Goal: Task Accomplishment & Management: Manage account settings

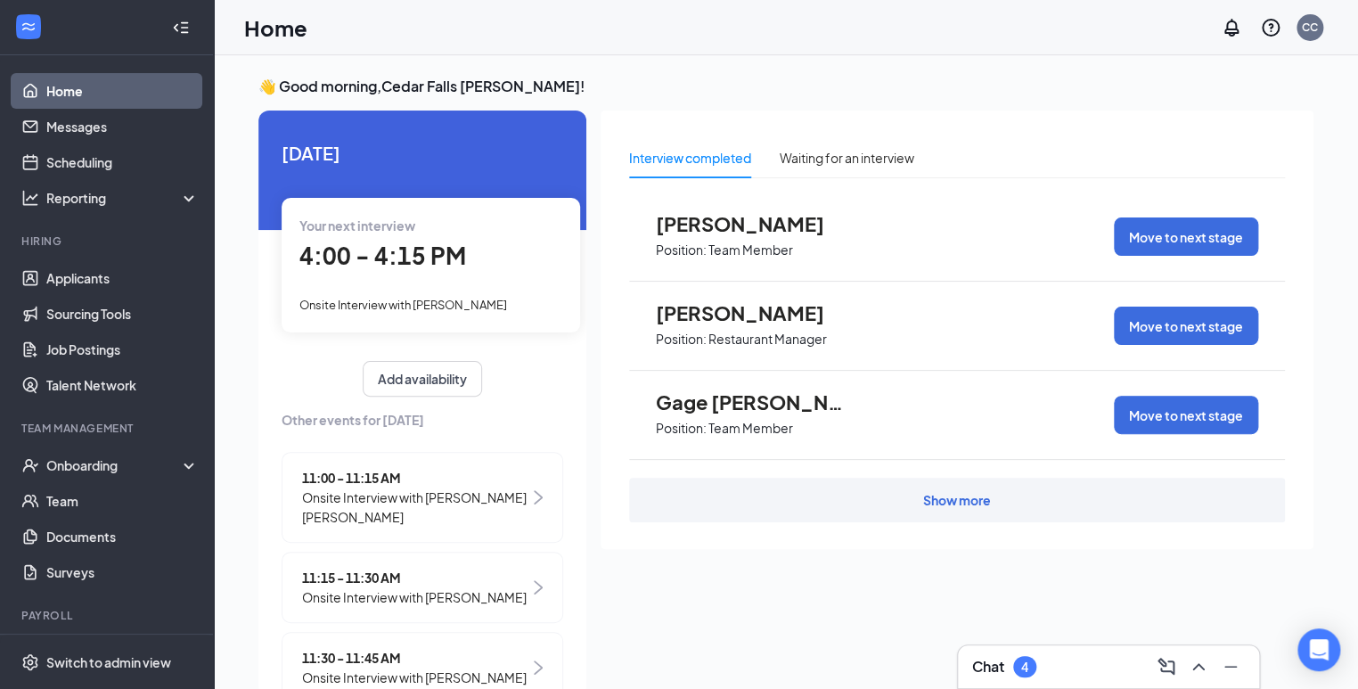
click at [702, 416] on span "Position: Team Member" at bounding box center [754, 426] width 196 height 27
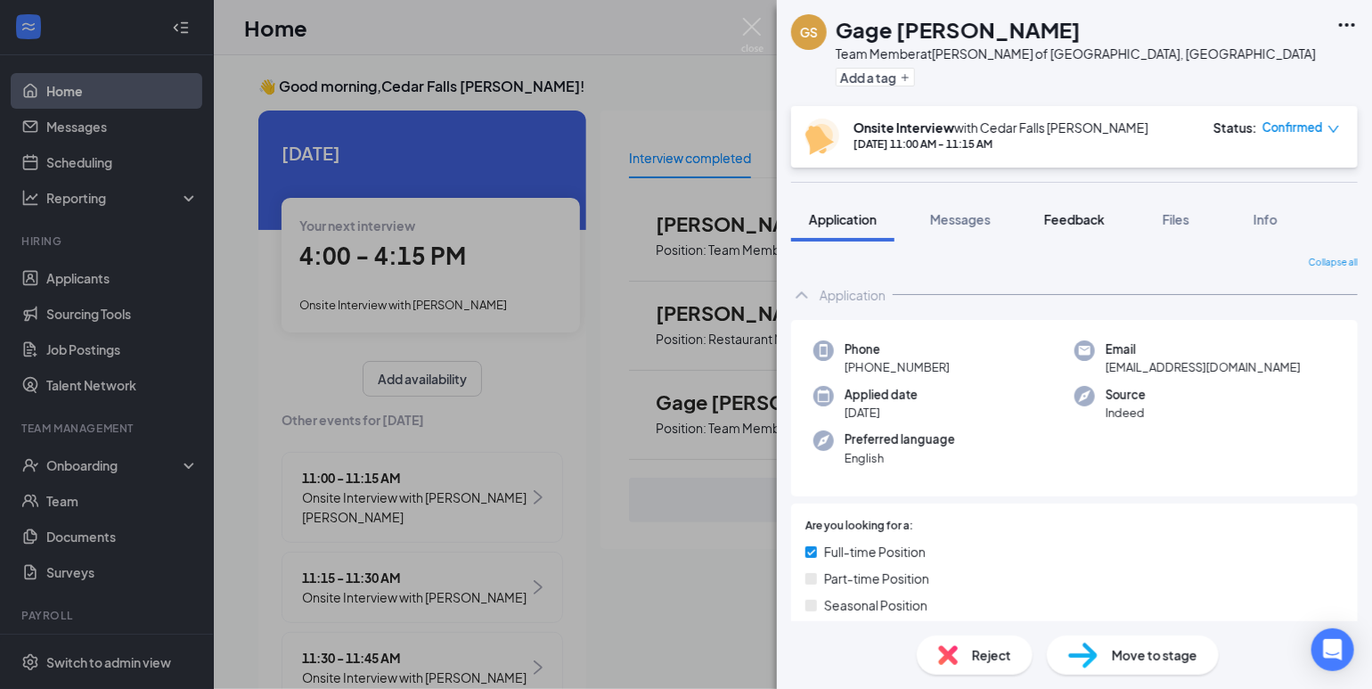
click at [1083, 221] on span "Feedback" at bounding box center [1074, 219] width 61 height 16
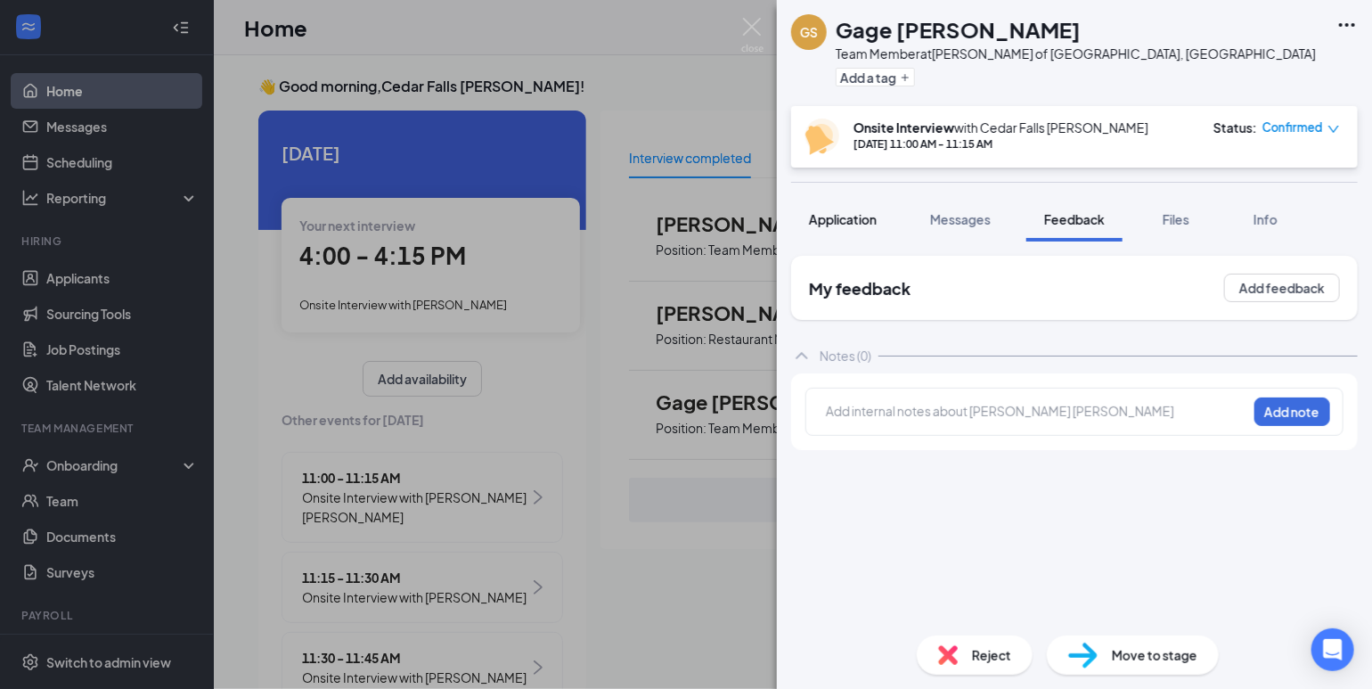
click at [857, 220] on span "Application" at bounding box center [843, 219] width 68 height 16
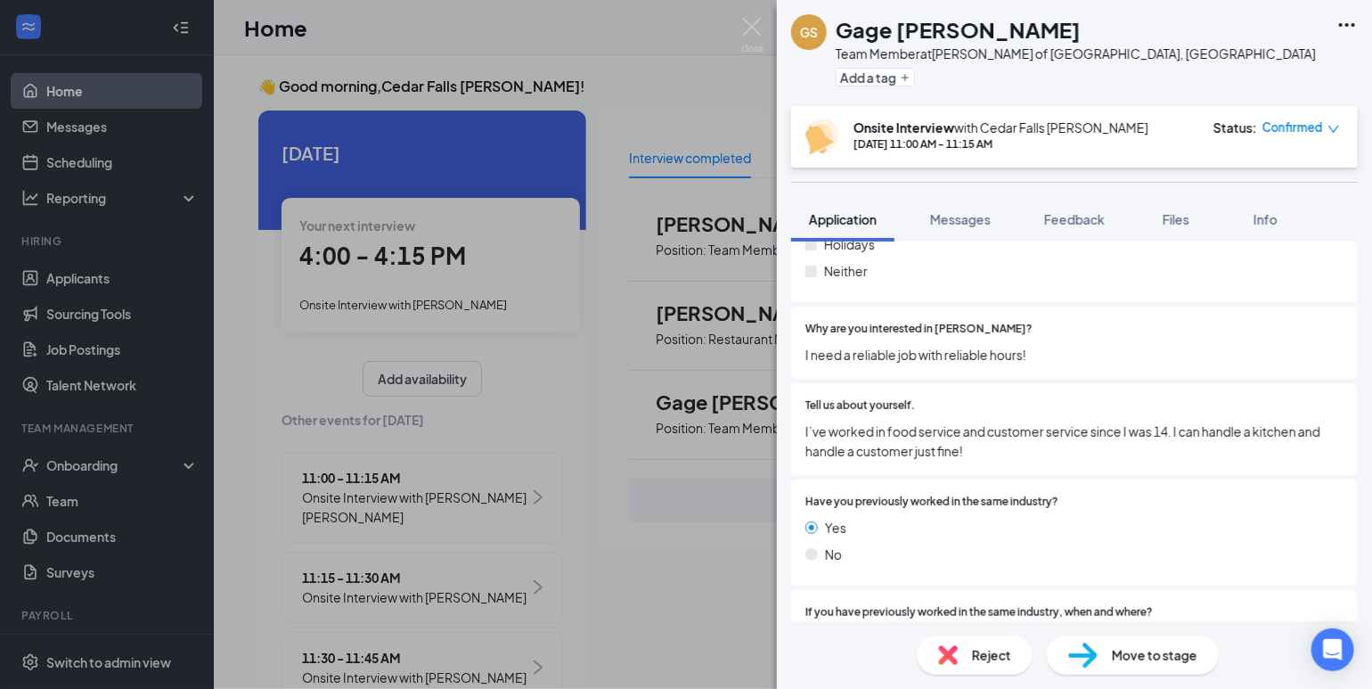
scroll to position [1321, 0]
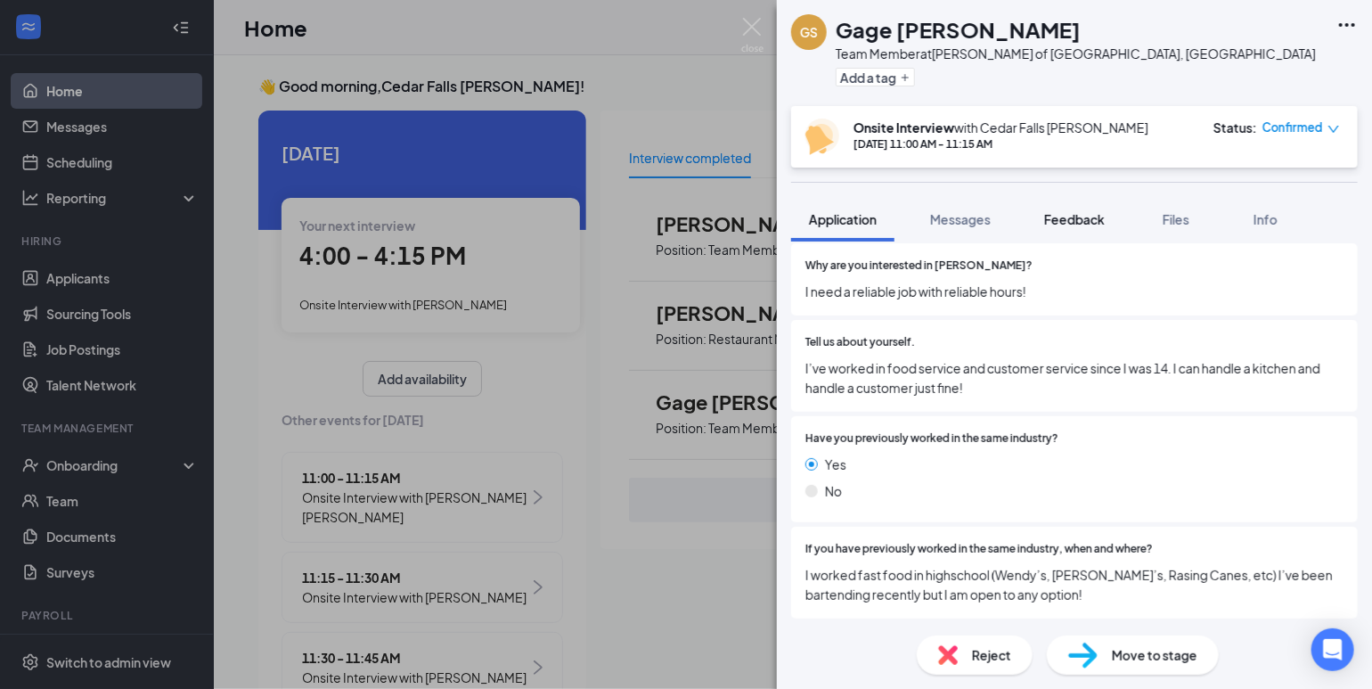
click at [1087, 228] on button "Feedback" at bounding box center [1074, 219] width 96 height 45
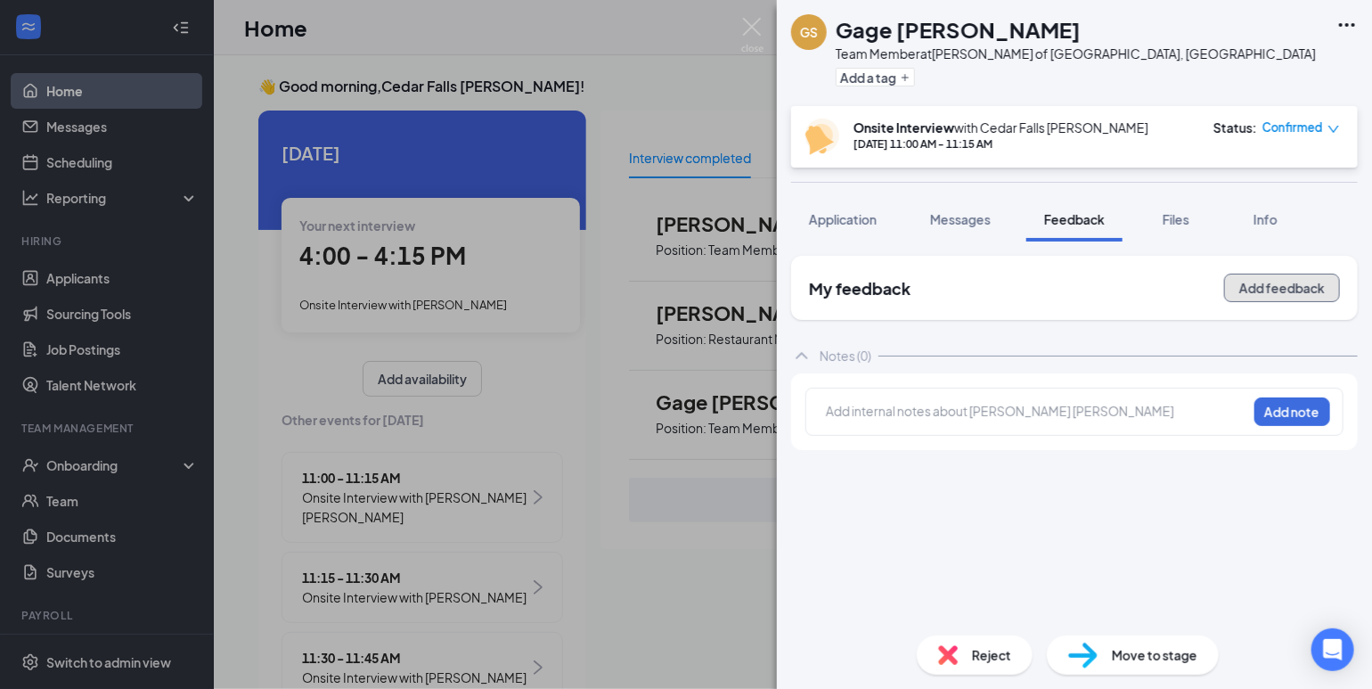
click at [1257, 286] on button "Add feedback" at bounding box center [1282, 288] width 116 height 29
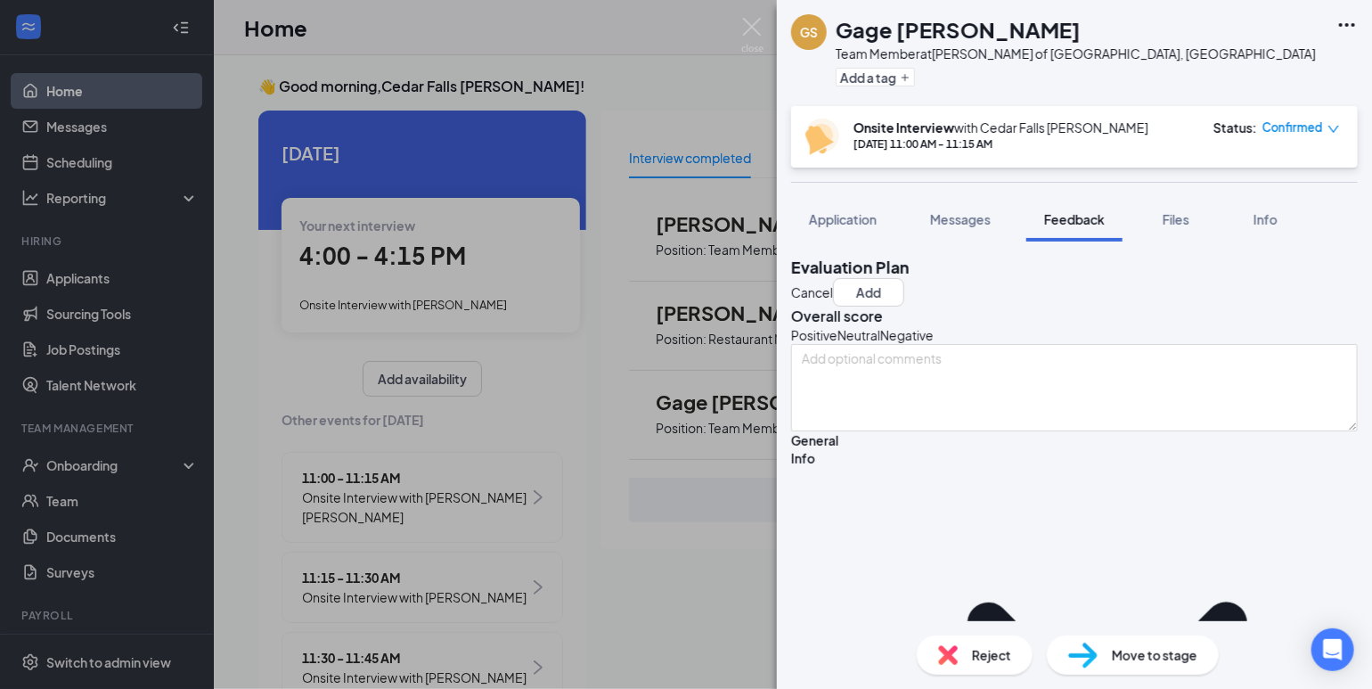
click at [791, 344] on icon "HappyFace" at bounding box center [791, 335] width 0 height 18
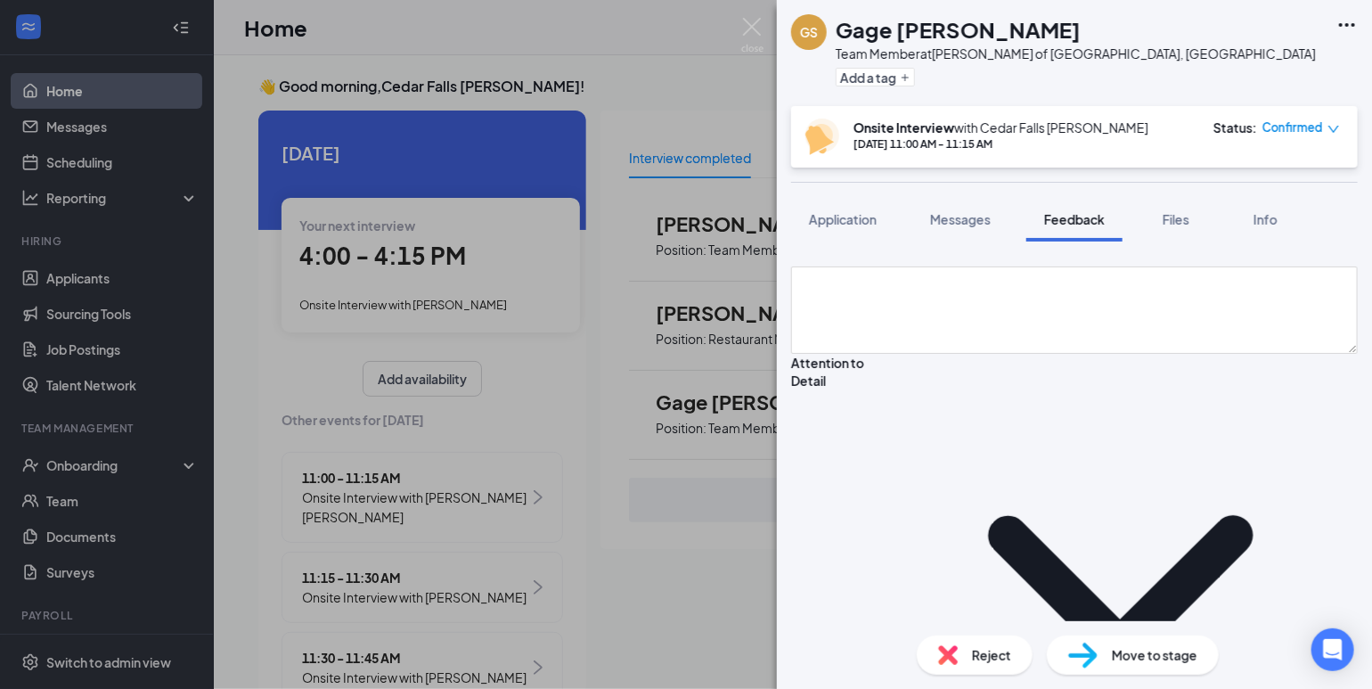
scroll to position [688, 0]
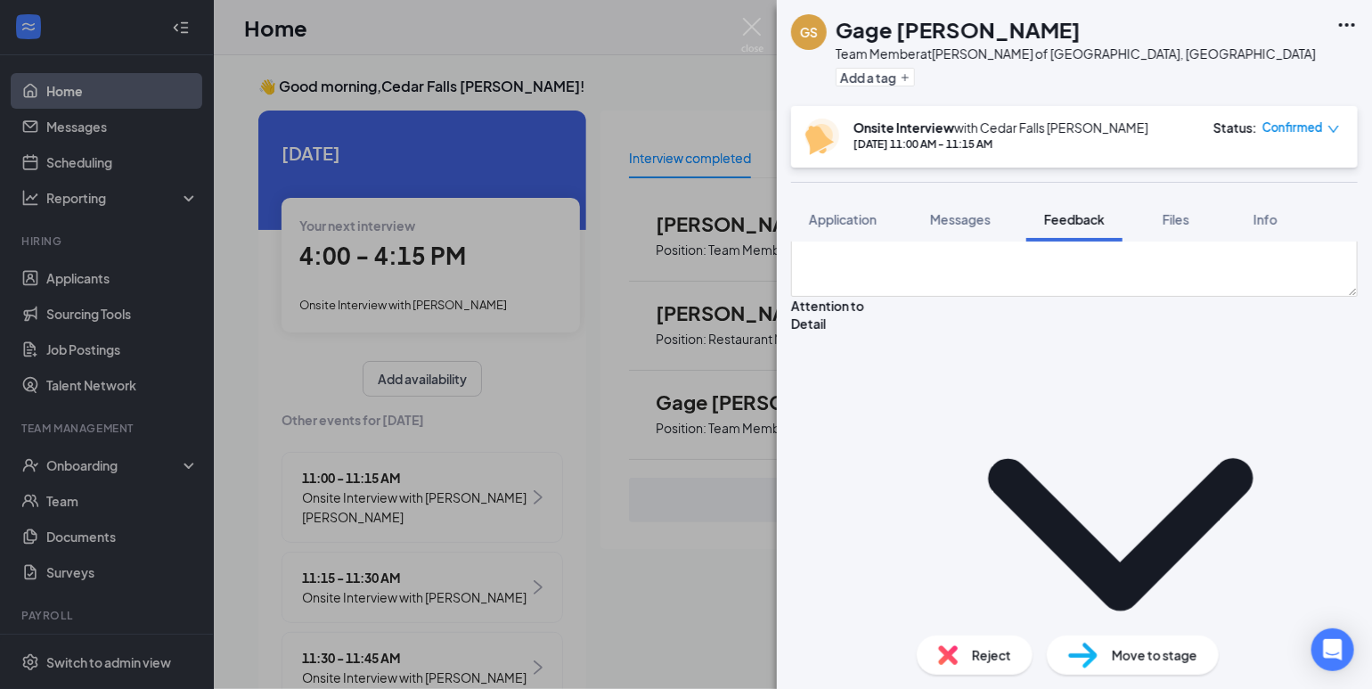
scroll to position [727, 0]
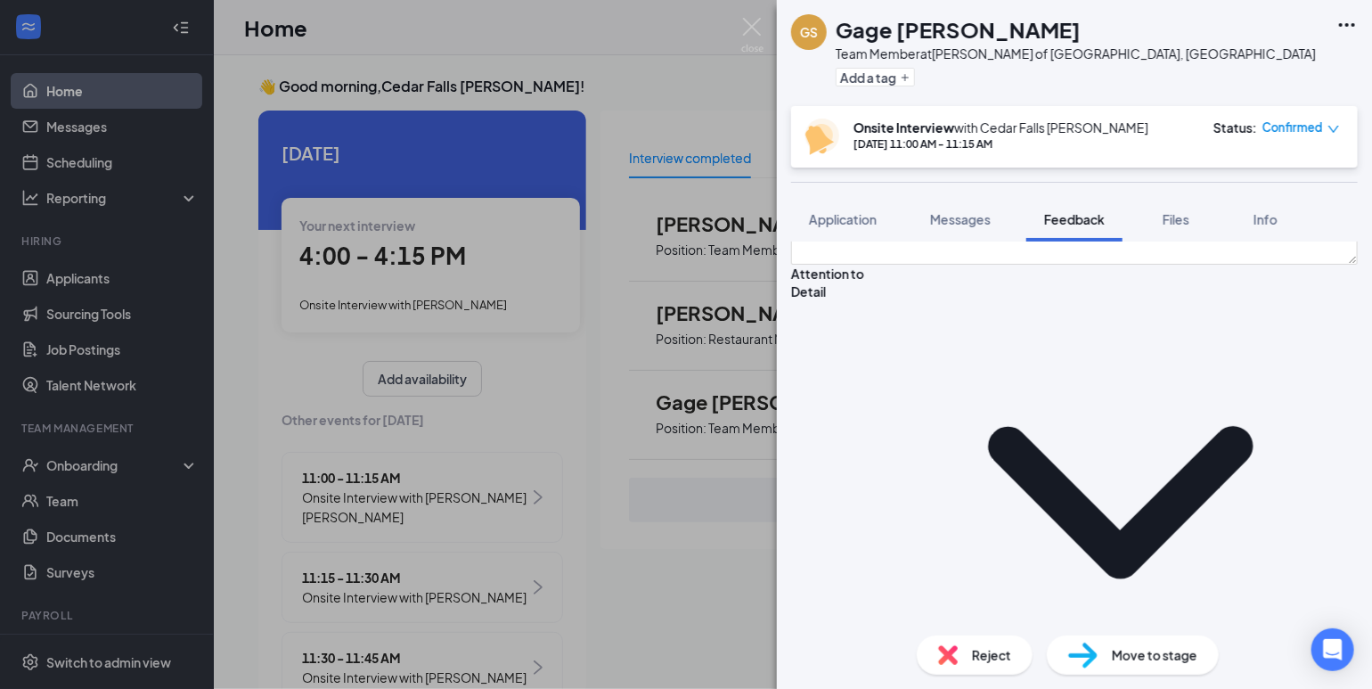
scroll to position [758, 0]
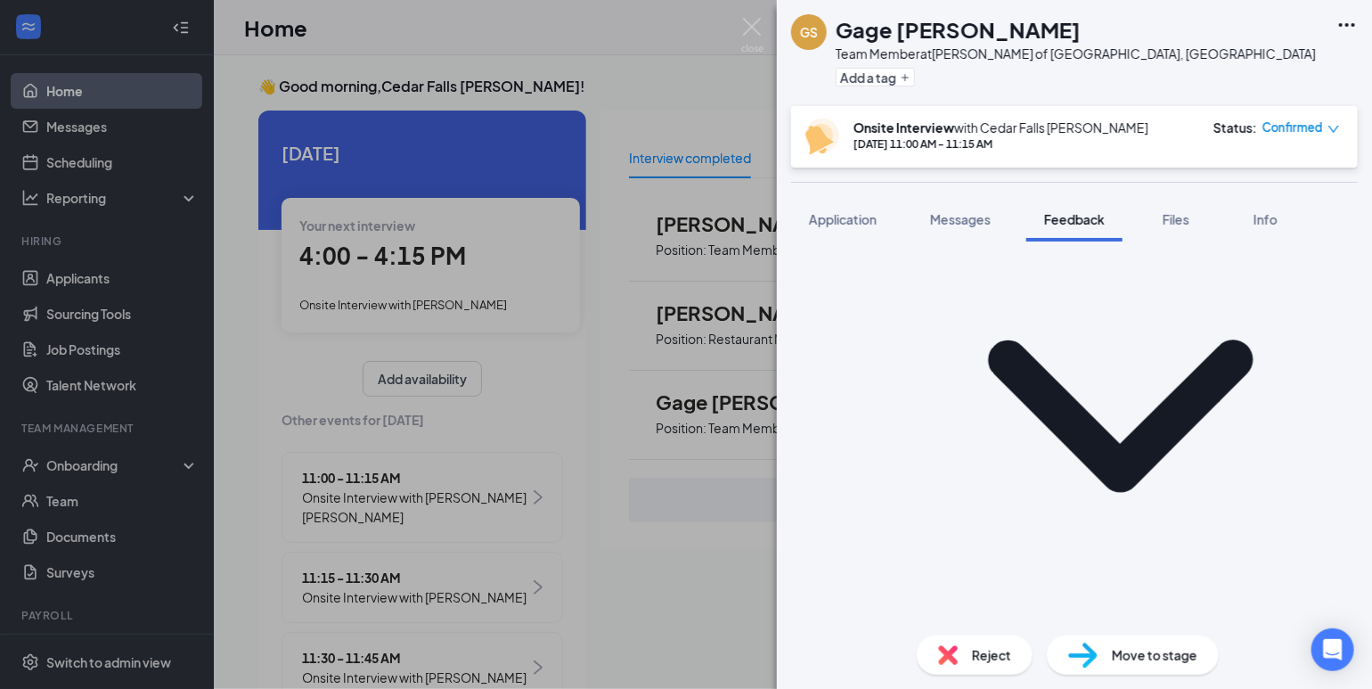
scroll to position [848, 0]
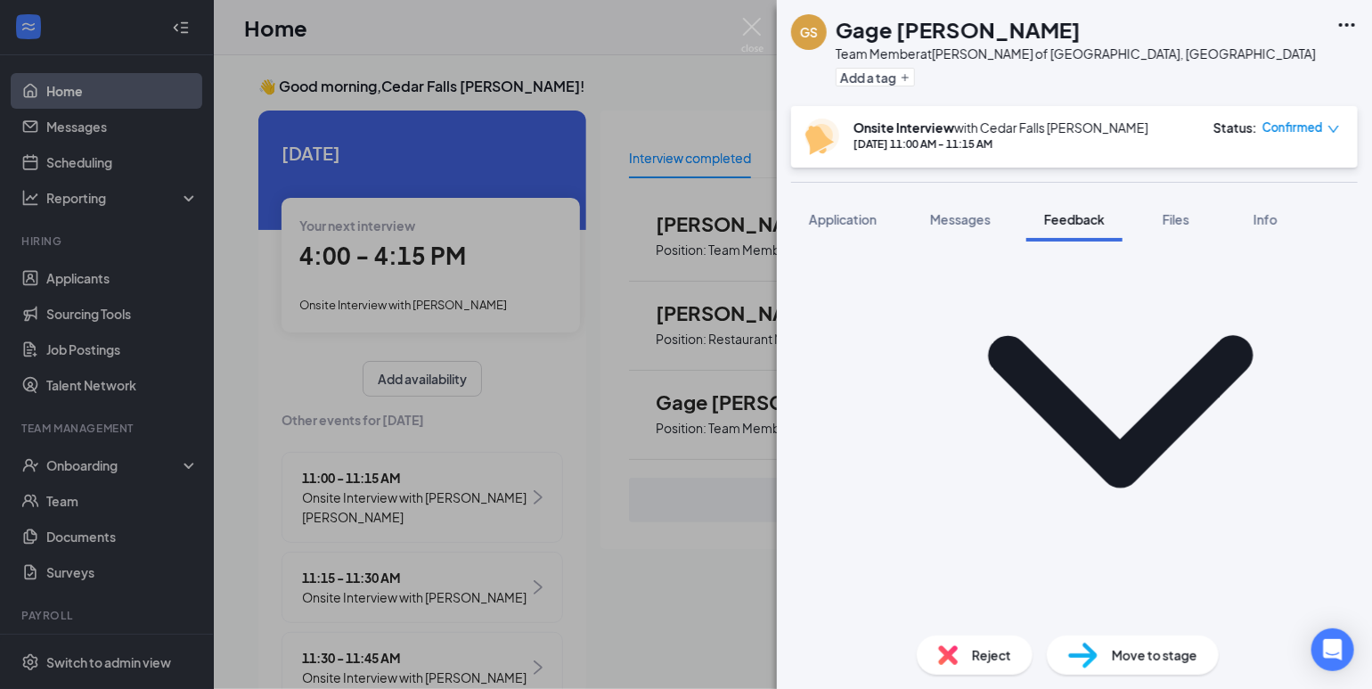
click at [609, 72] on div "GS Gage Seaman Team Member at Culver's of Cedar Falls, IA Add a tag Onsite Inte…" at bounding box center [686, 344] width 1372 height 689
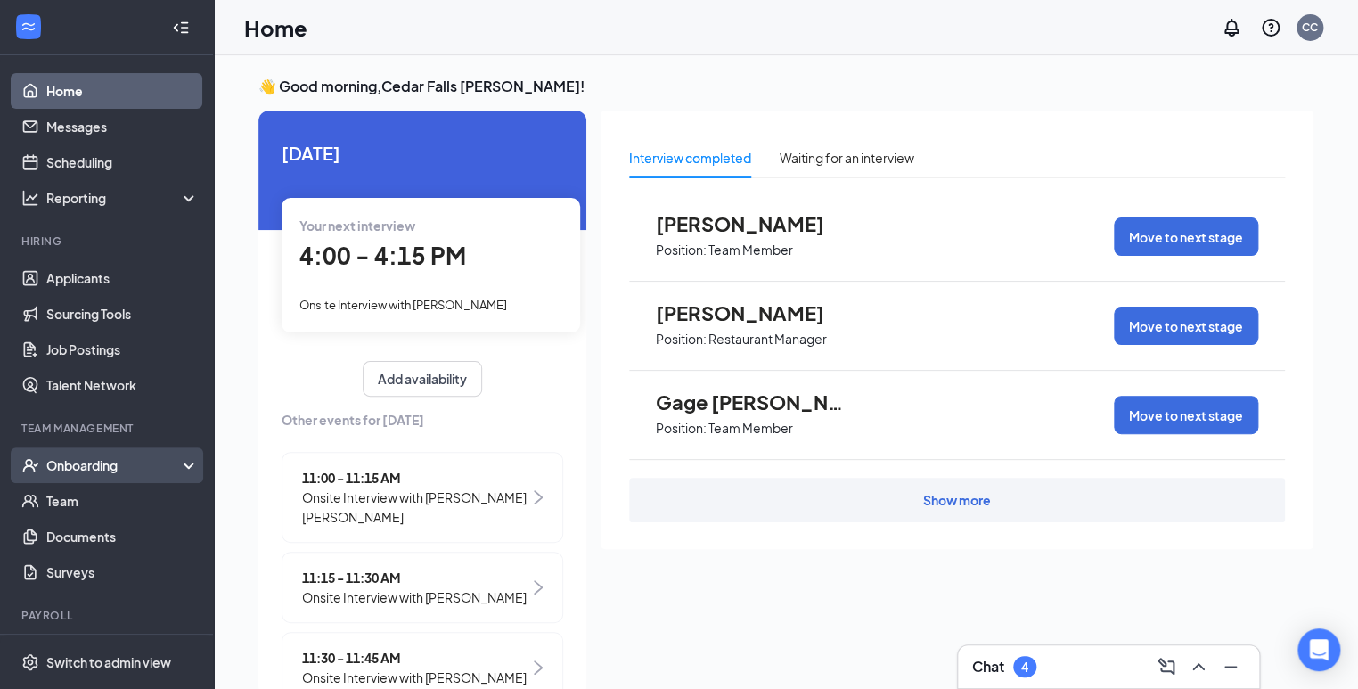
drag, startPoint x: 421, startPoint y: 23, endPoint x: 57, endPoint y: 469, distance: 575.5
click at [57, 469] on div "Onboarding" at bounding box center [114, 465] width 137 height 18
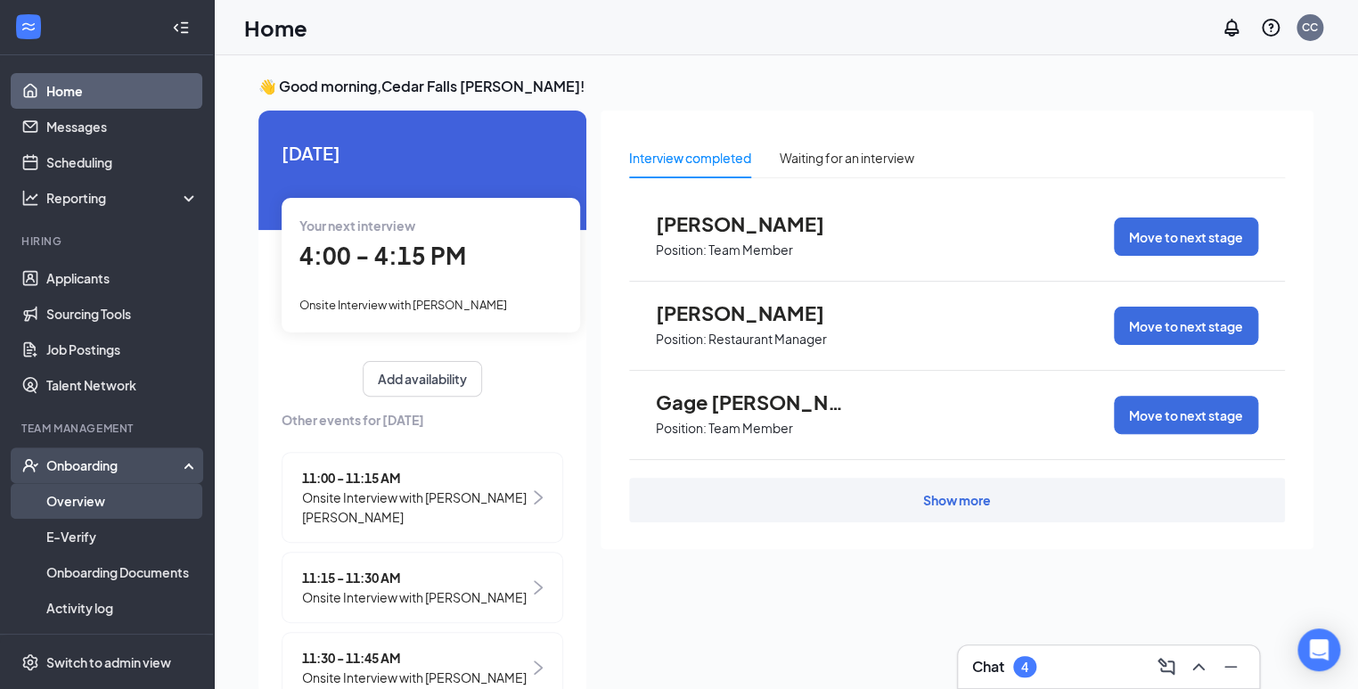
click at [61, 498] on link "Overview" at bounding box center [122, 501] width 152 height 36
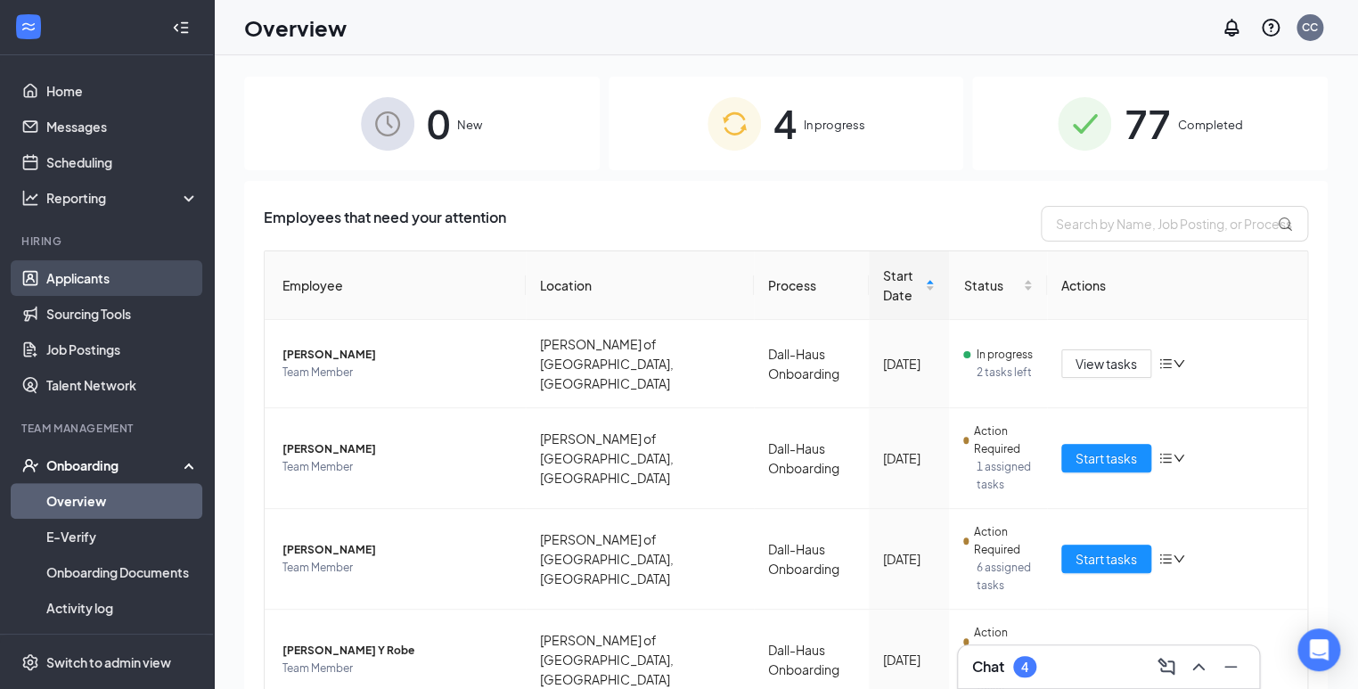
click at [121, 270] on link "Applicants" at bounding box center [122, 278] width 152 height 36
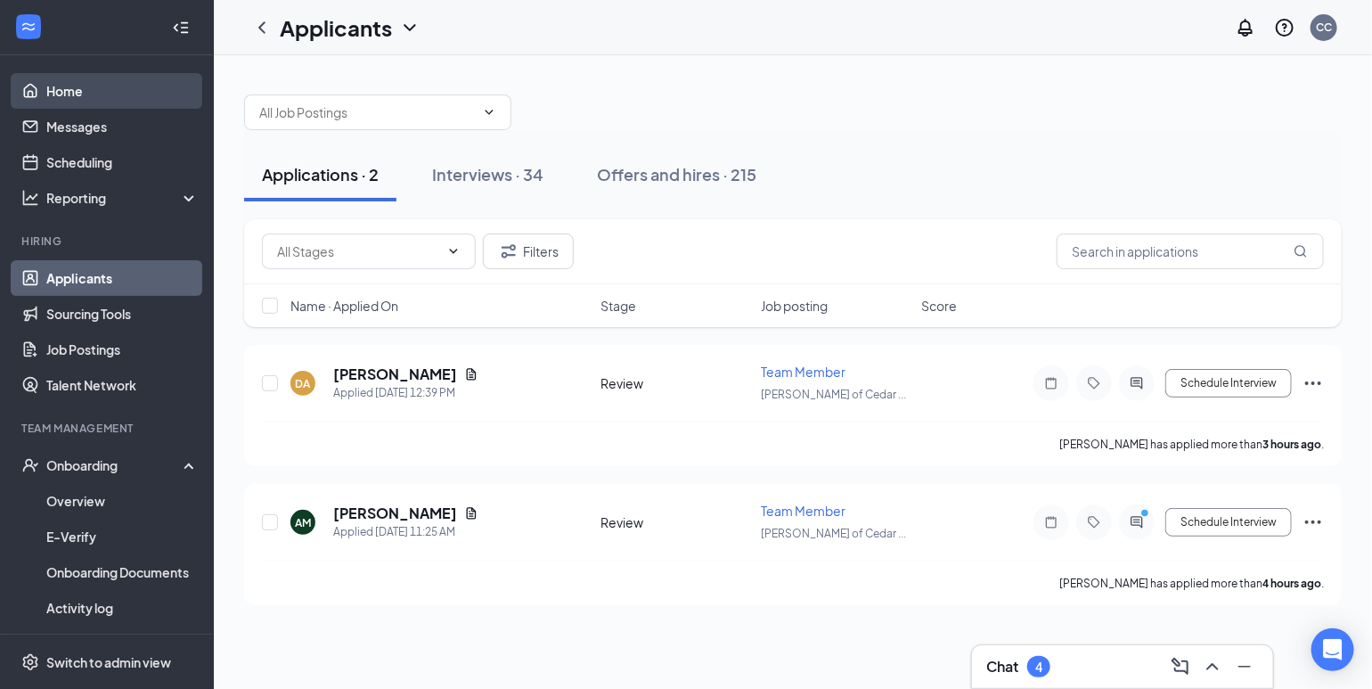
click at [69, 88] on link "Home" at bounding box center [122, 91] width 152 height 36
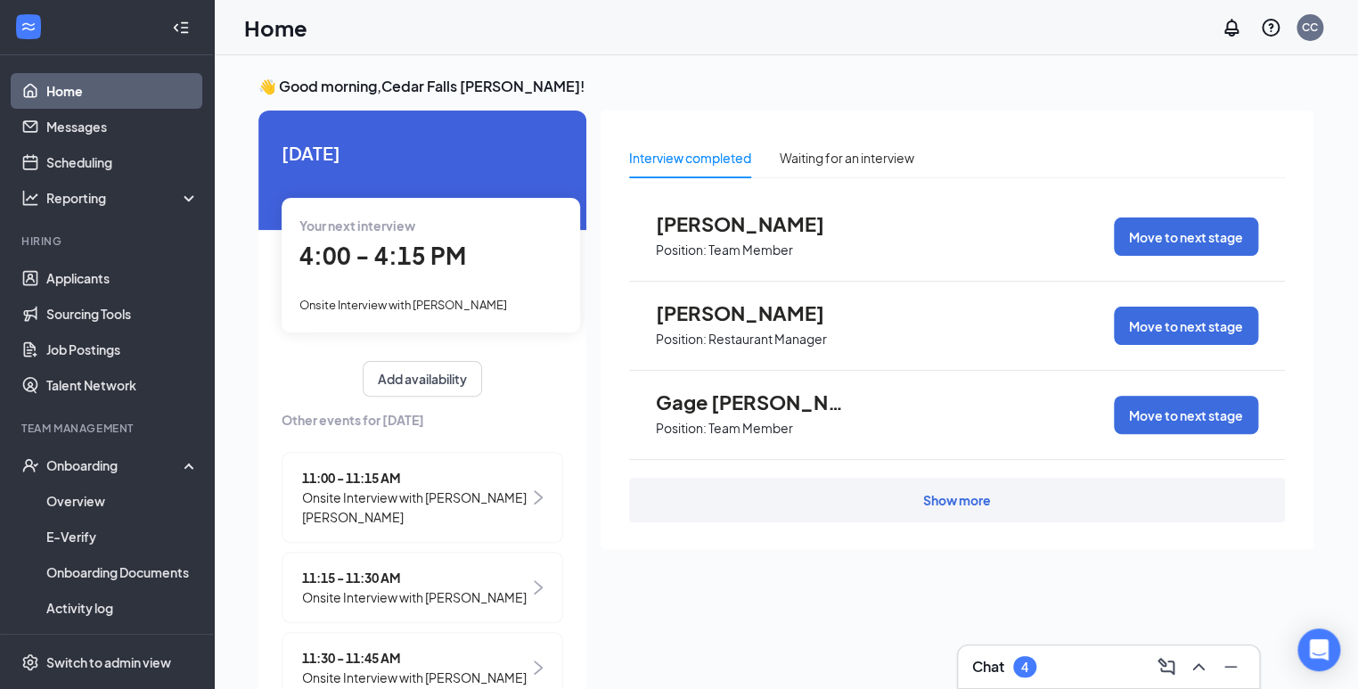
click at [731, 409] on span "Gage [PERSON_NAME]" at bounding box center [754, 401] width 196 height 23
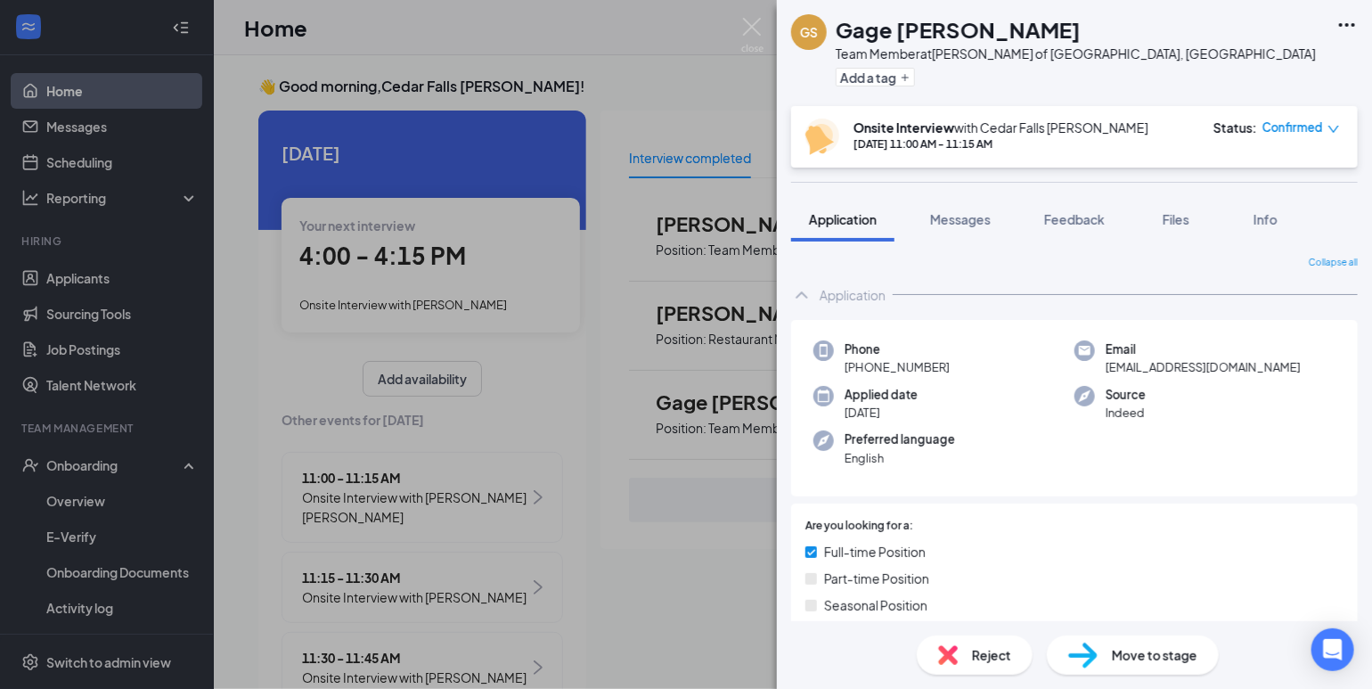
click at [727, 402] on div "[PERSON_NAME] Team Member at [PERSON_NAME] of [GEOGRAPHIC_DATA], [GEOGRAPHIC_DA…" at bounding box center [686, 344] width 1372 height 689
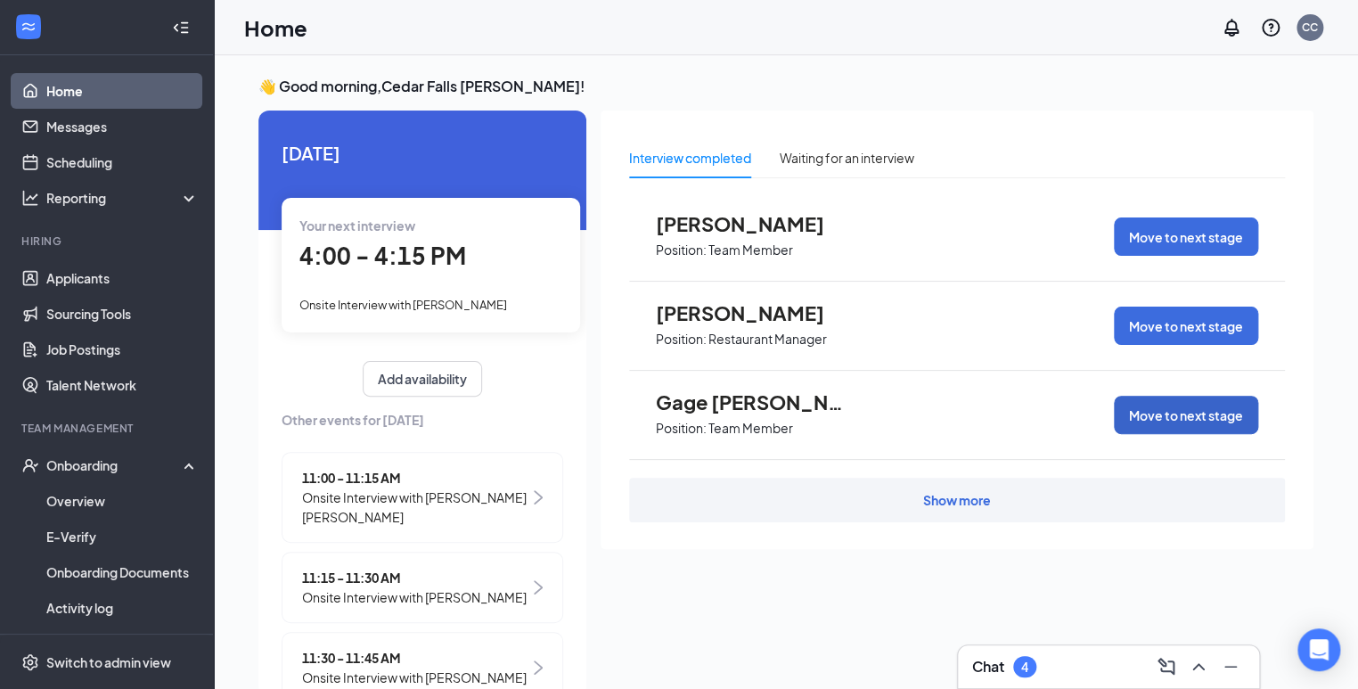
click at [1183, 412] on button "Move to next stage" at bounding box center [1186, 415] width 144 height 38
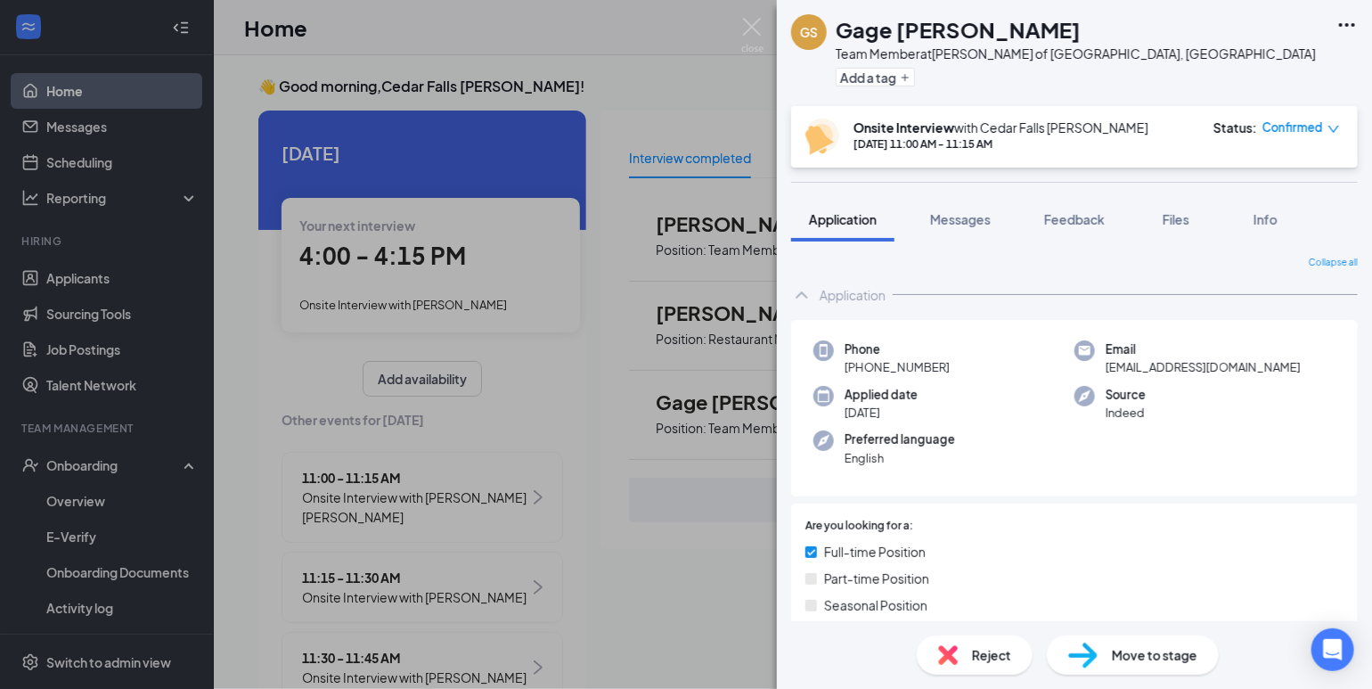
click at [1172, 653] on span "Move to stage" at bounding box center [1155, 655] width 86 height 20
click at [1174, 649] on span "Move to stage" at bounding box center [1155, 655] width 86 height 20
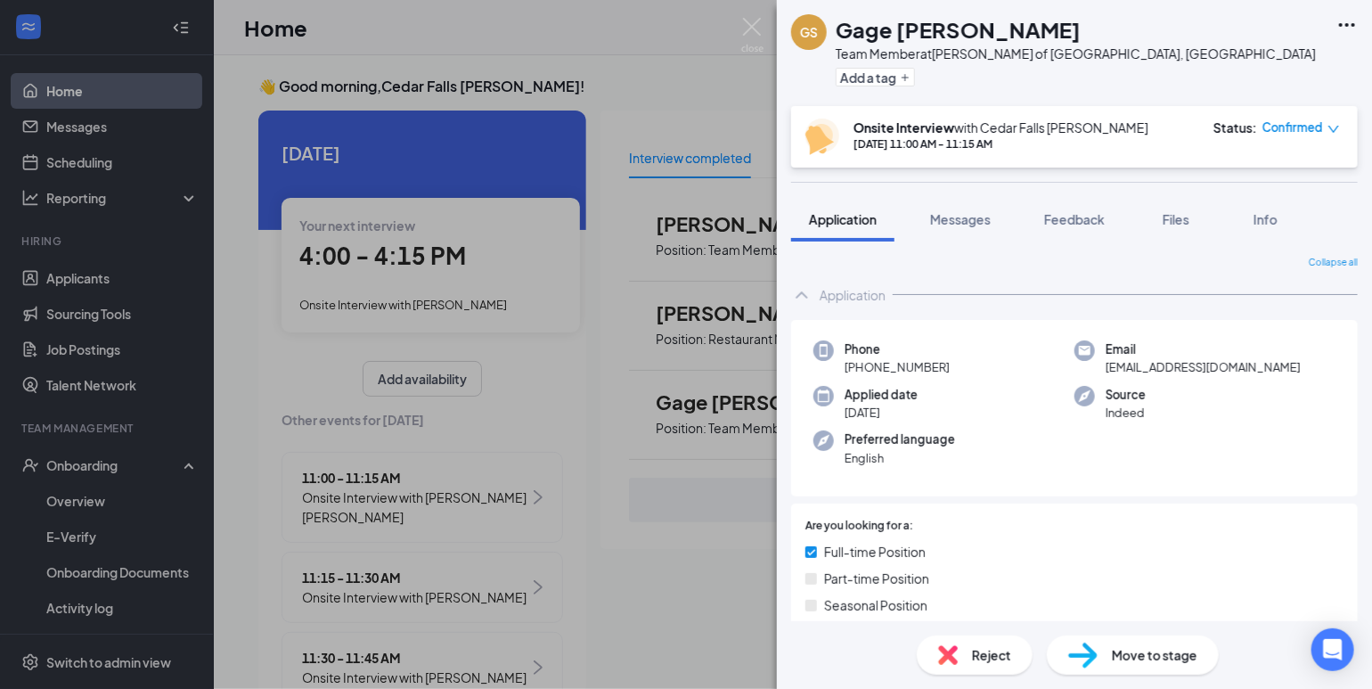
radio input "true"
radio input "false"
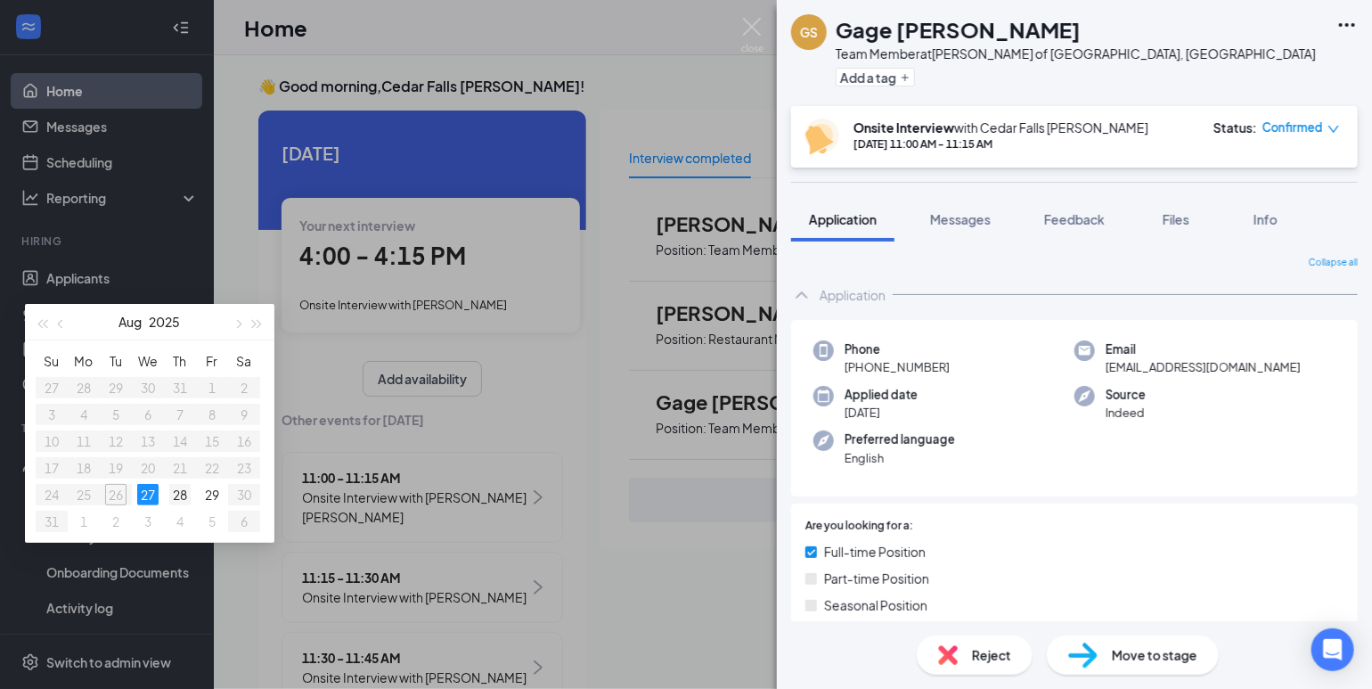
click at [191, 505] on div "28" at bounding box center [179, 494] width 21 height 21
type input "[DATE]"
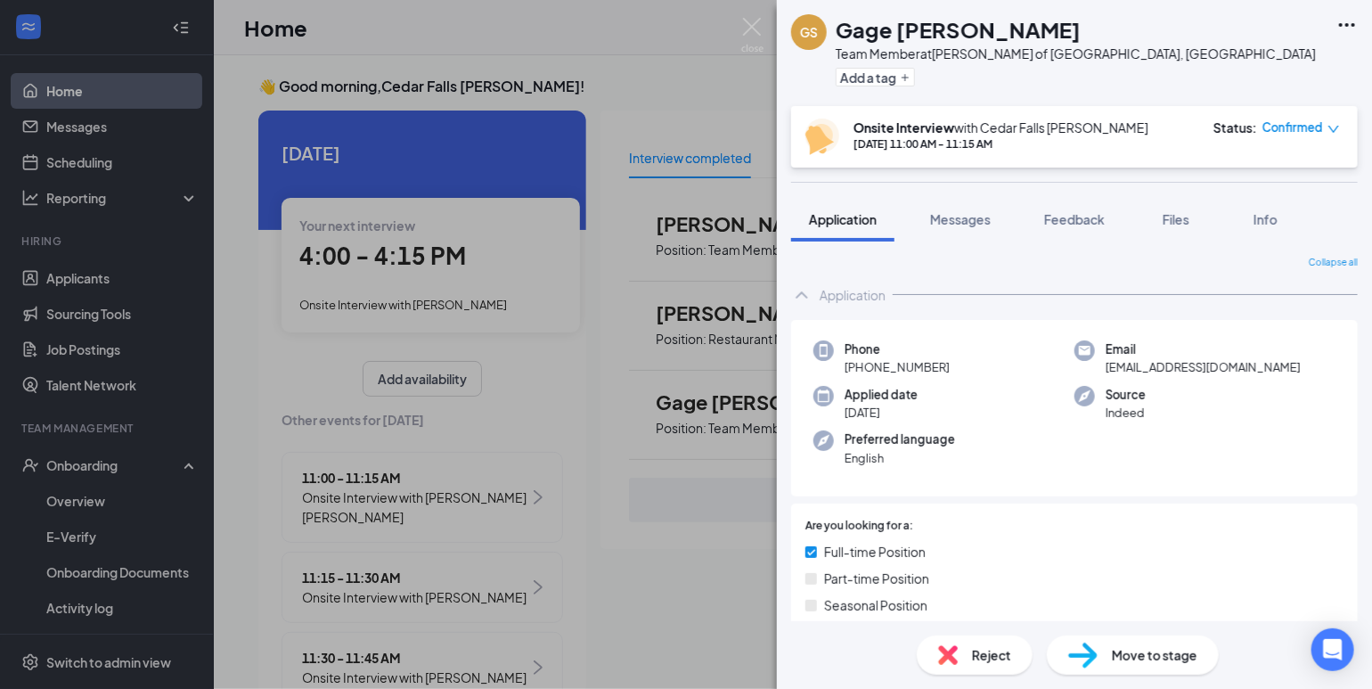
click at [548, 20] on div "[PERSON_NAME] Team Member at [PERSON_NAME] of [GEOGRAPHIC_DATA], [GEOGRAPHIC_DA…" at bounding box center [686, 344] width 1372 height 689
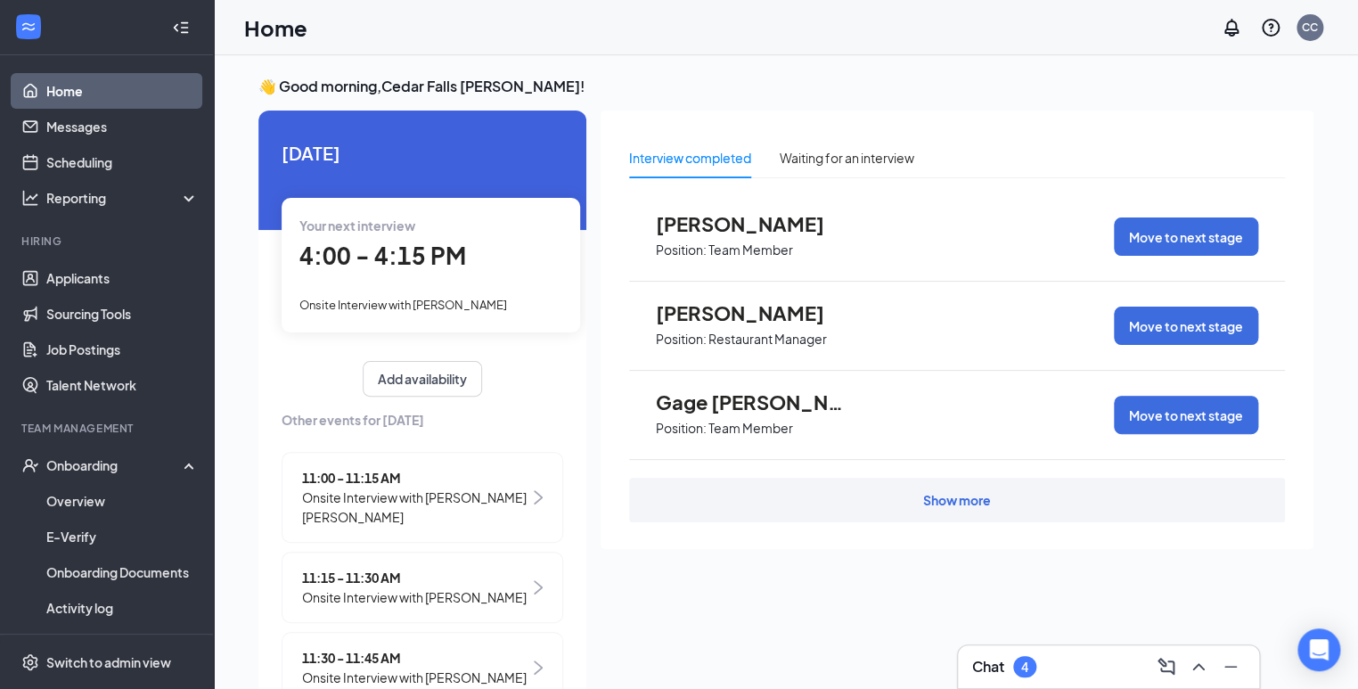
click at [976, 507] on div "Show more" at bounding box center [957, 500] width 68 height 18
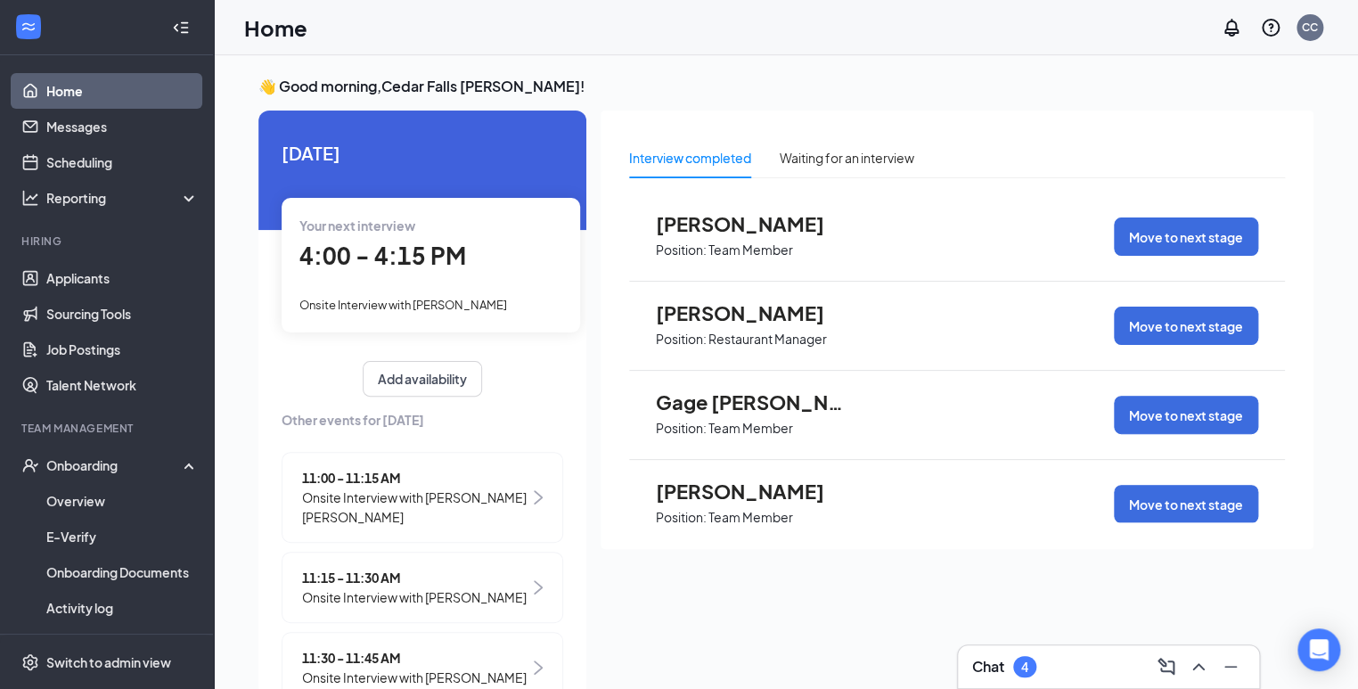
click at [788, 486] on span "[PERSON_NAME]" at bounding box center [754, 490] width 196 height 23
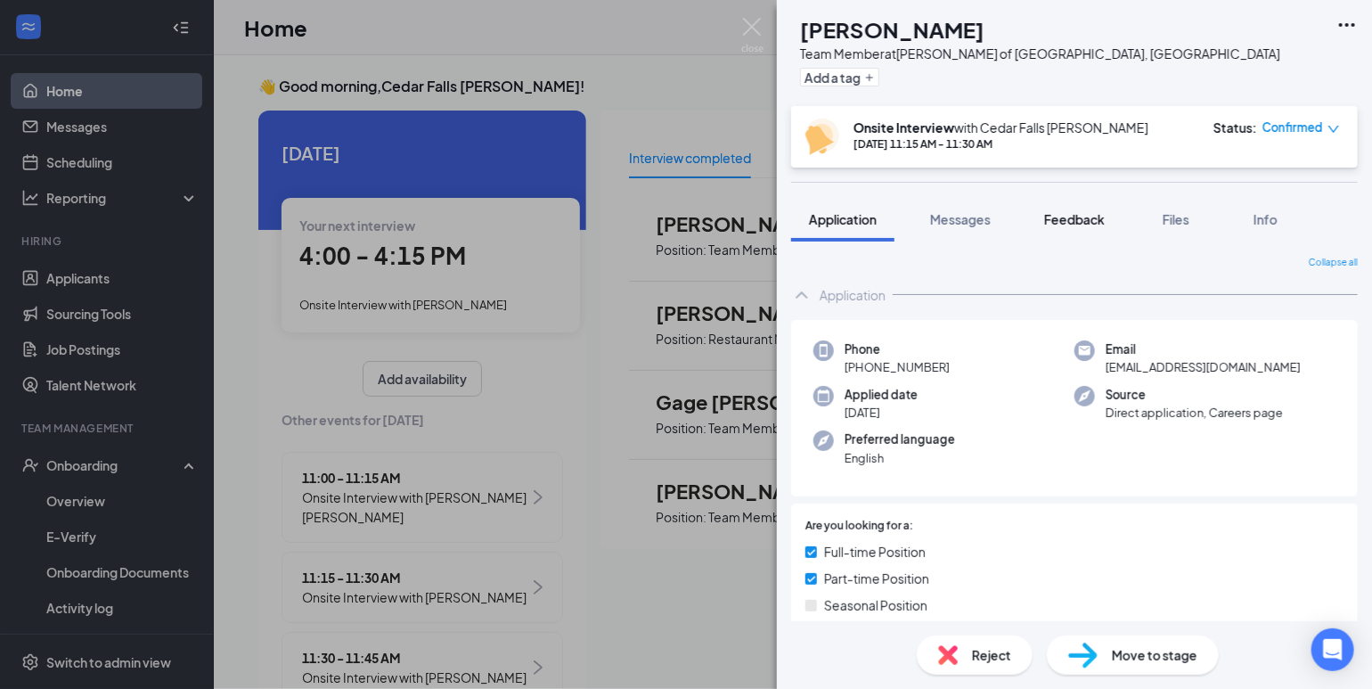
click at [1082, 212] on span "Feedback" at bounding box center [1074, 219] width 61 height 16
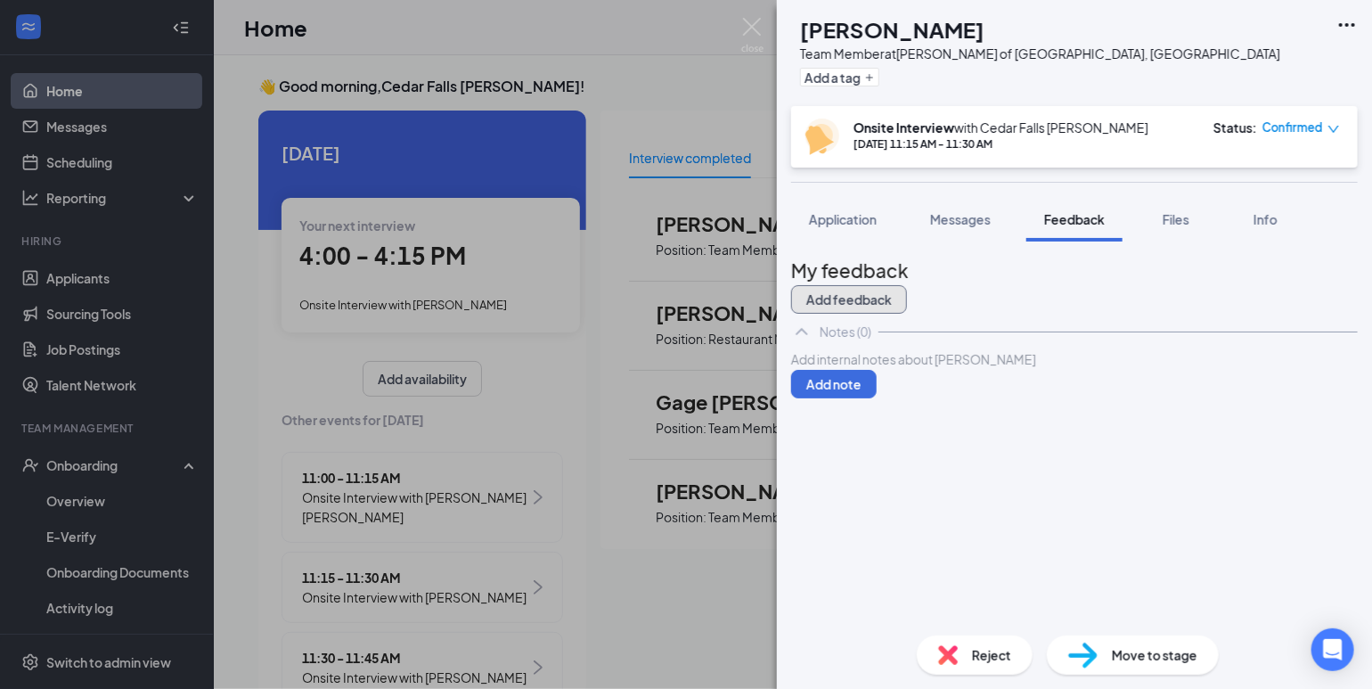
click at [907, 285] on button "Add feedback" at bounding box center [849, 299] width 116 height 29
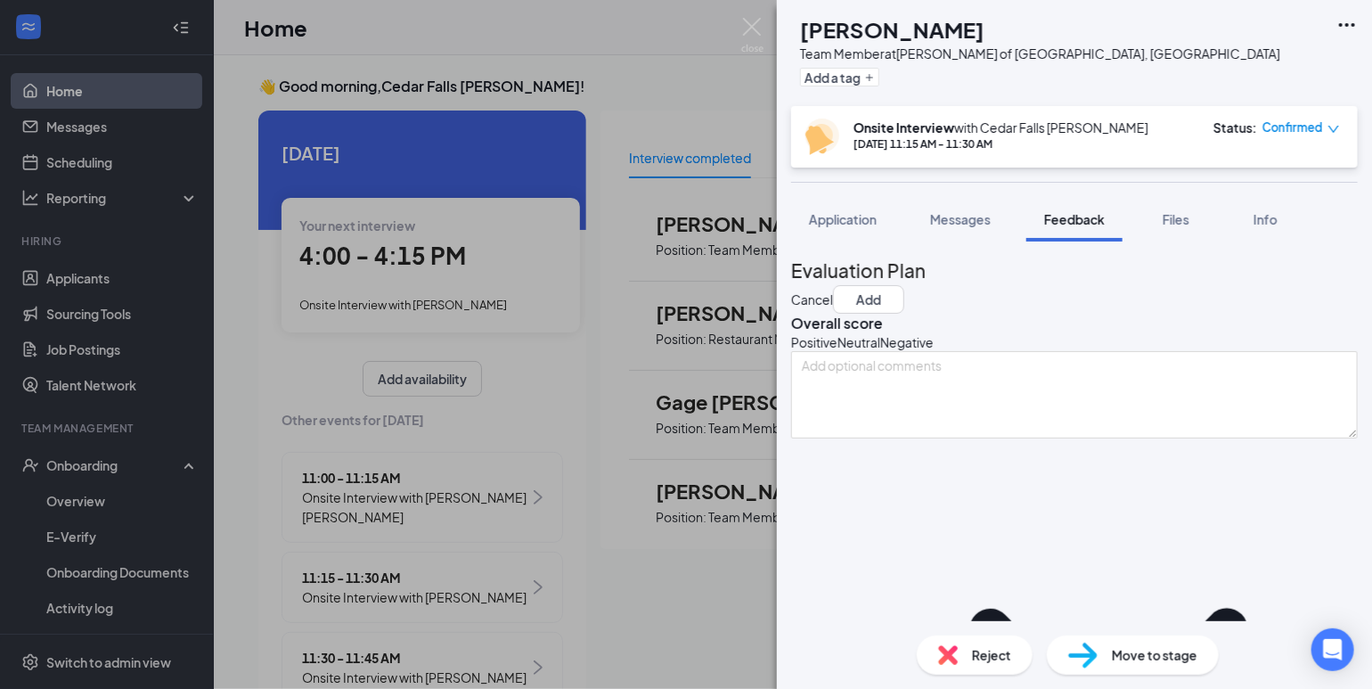
click at [791, 351] on icon "HappyFace" at bounding box center [791, 342] width 0 height 18
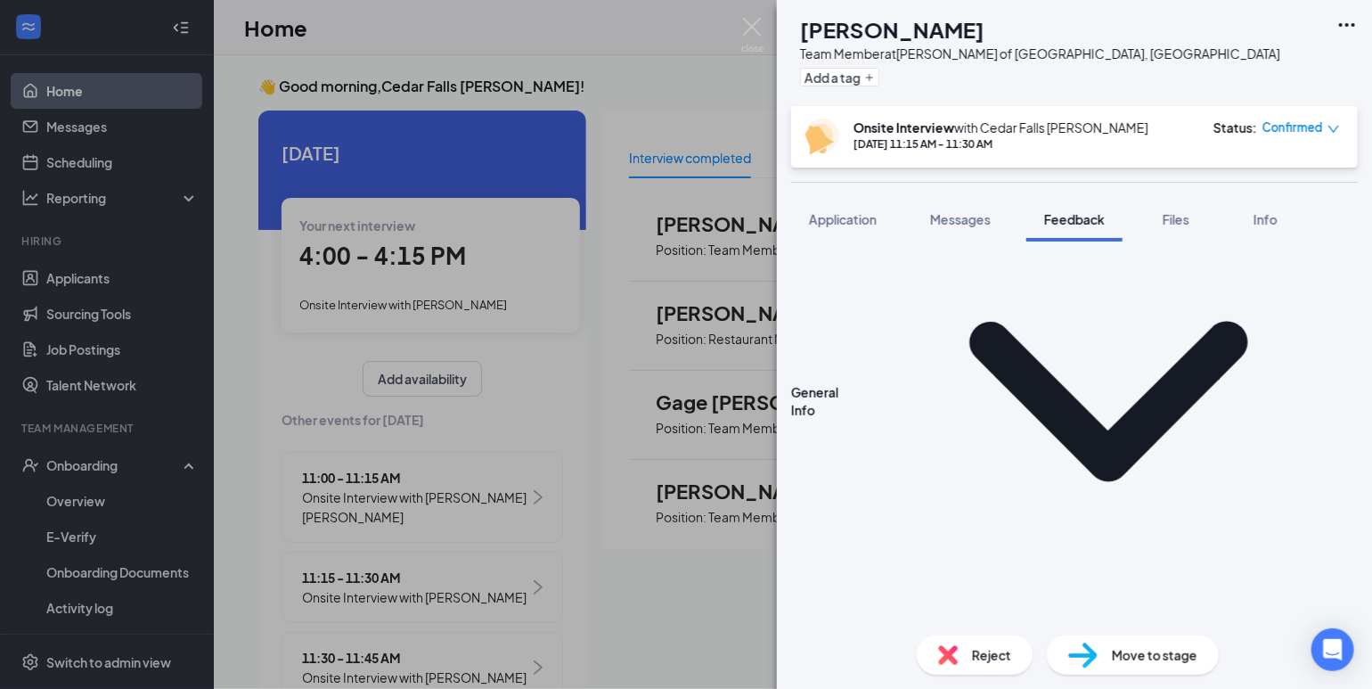
scroll to position [333, 0]
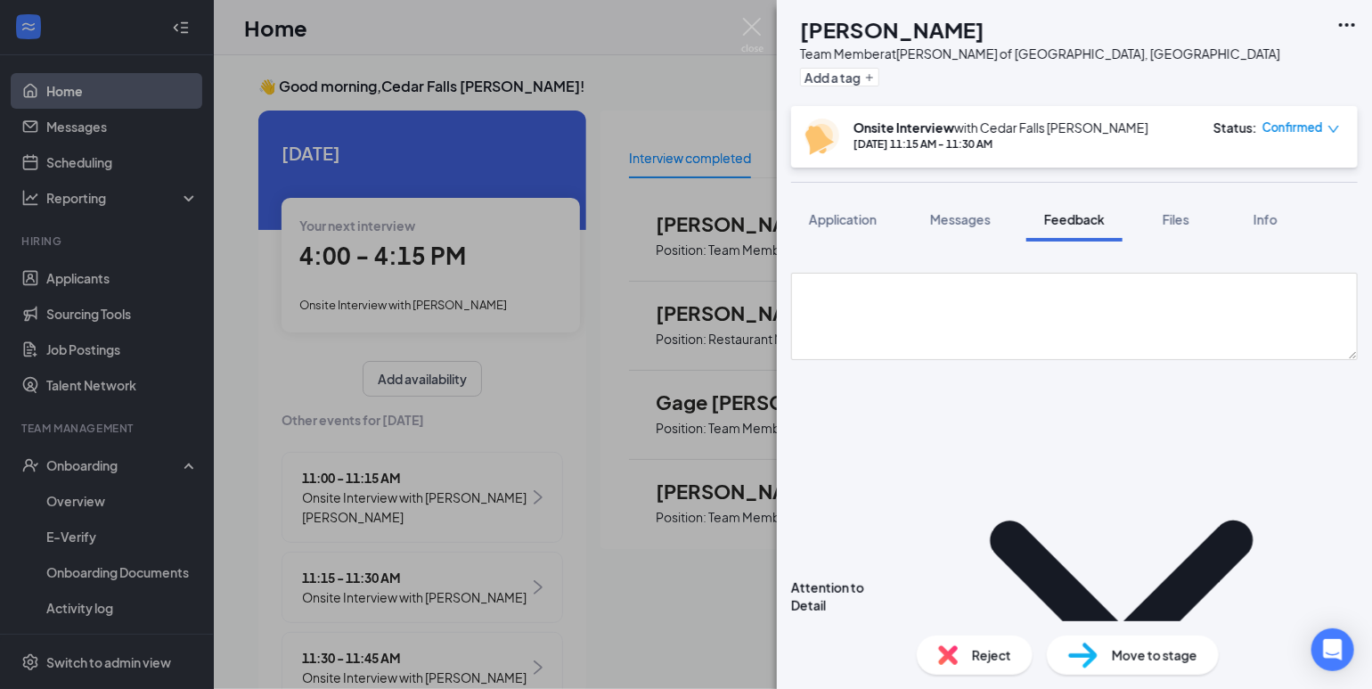
click at [1369, 621] on div "Reject Move to stage" at bounding box center [1074, 655] width 595 height 68
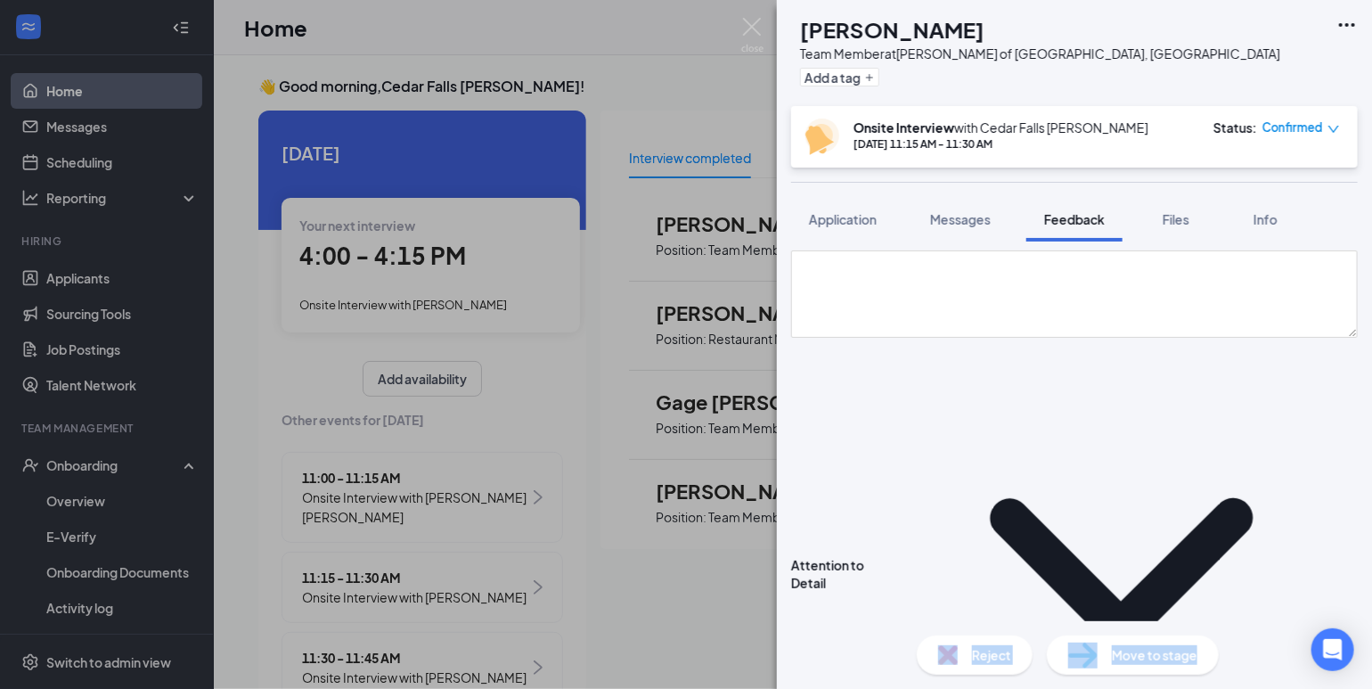
click at [1365, 614] on div "[PERSON_NAME] Team Member at [PERSON_NAME] of [GEOGRAPHIC_DATA], [GEOGRAPHIC_DA…" at bounding box center [1074, 344] width 595 height 689
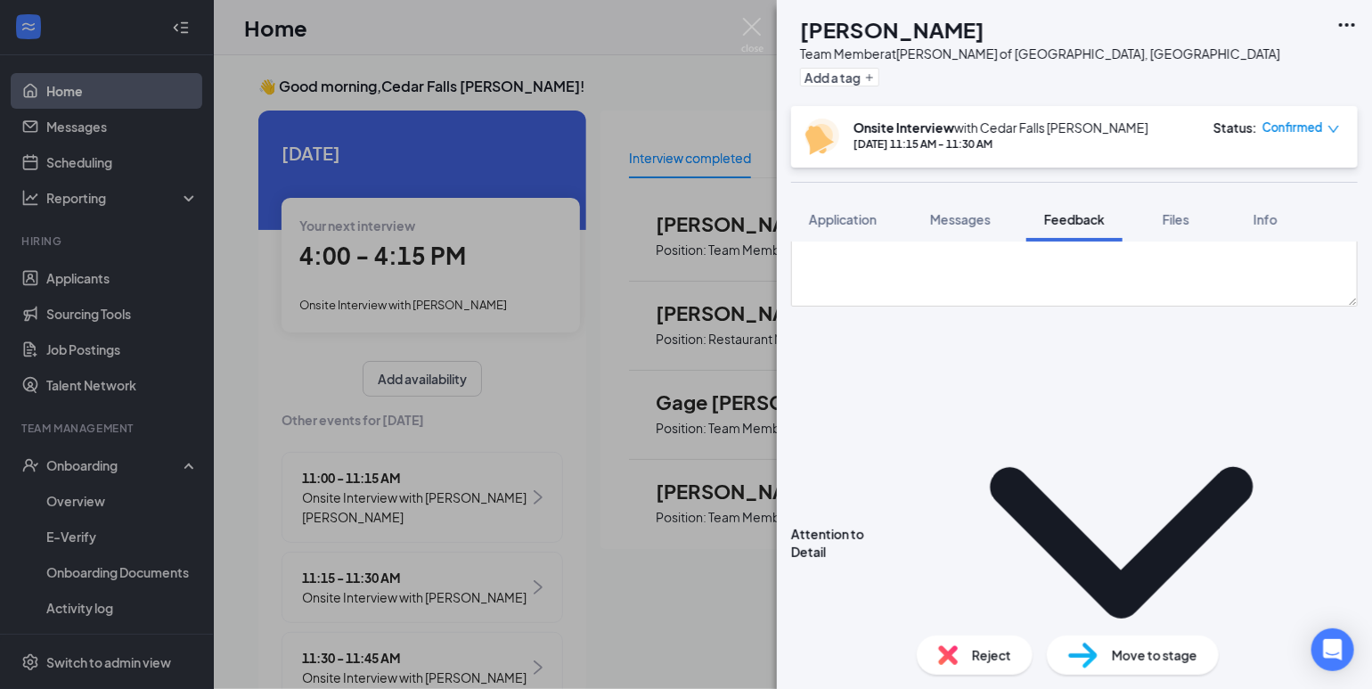
scroll to position [720, 0]
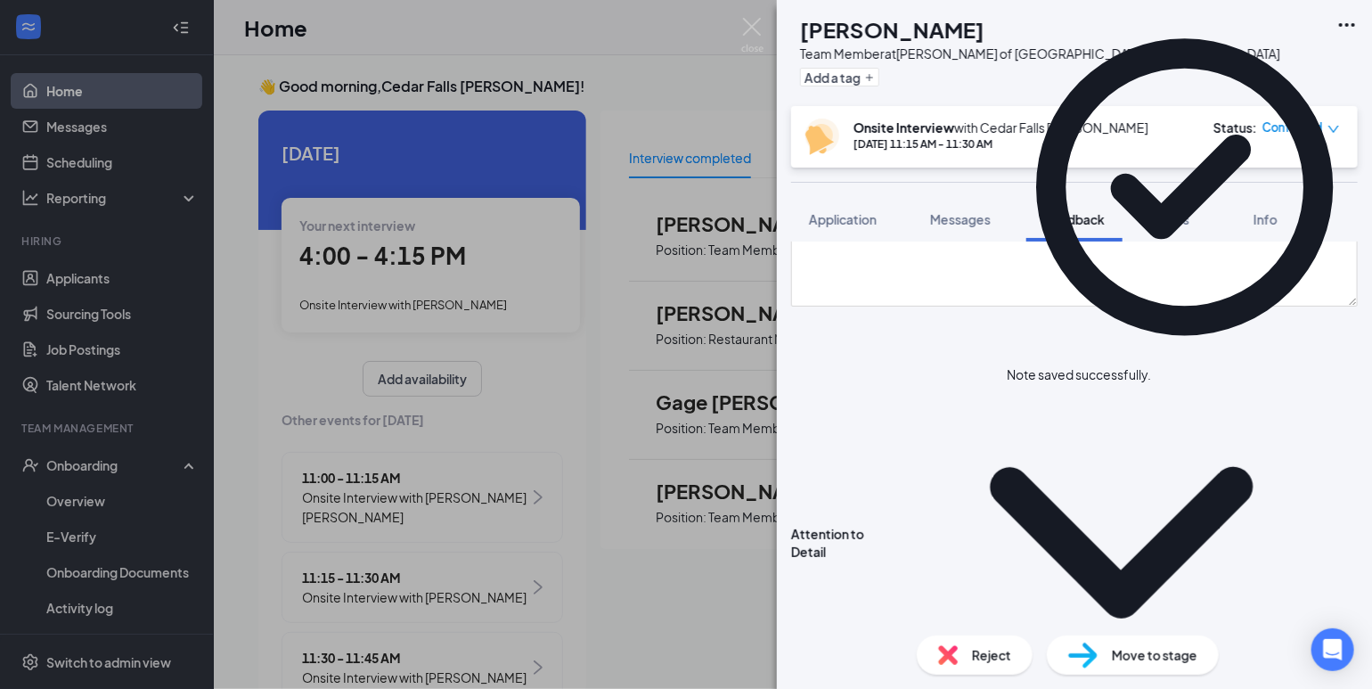
click at [1137, 648] on span "Move to stage" at bounding box center [1155, 655] width 86 height 20
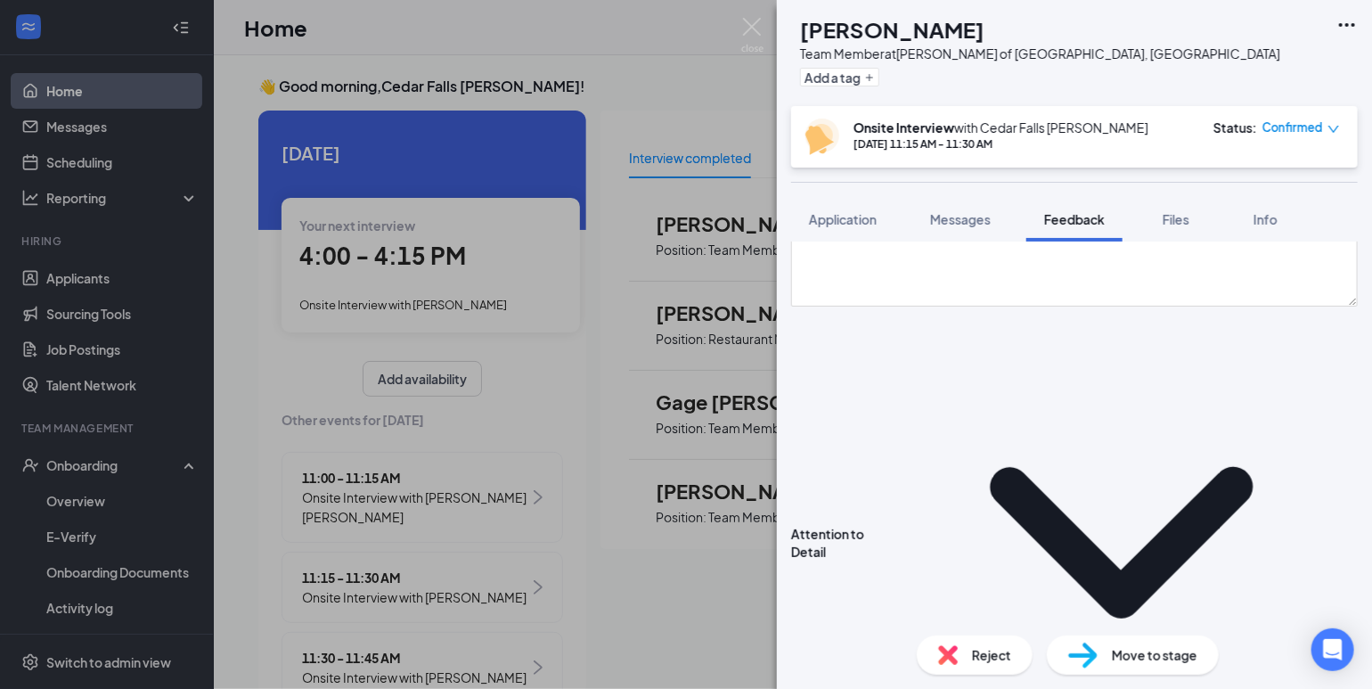
radio input "true"
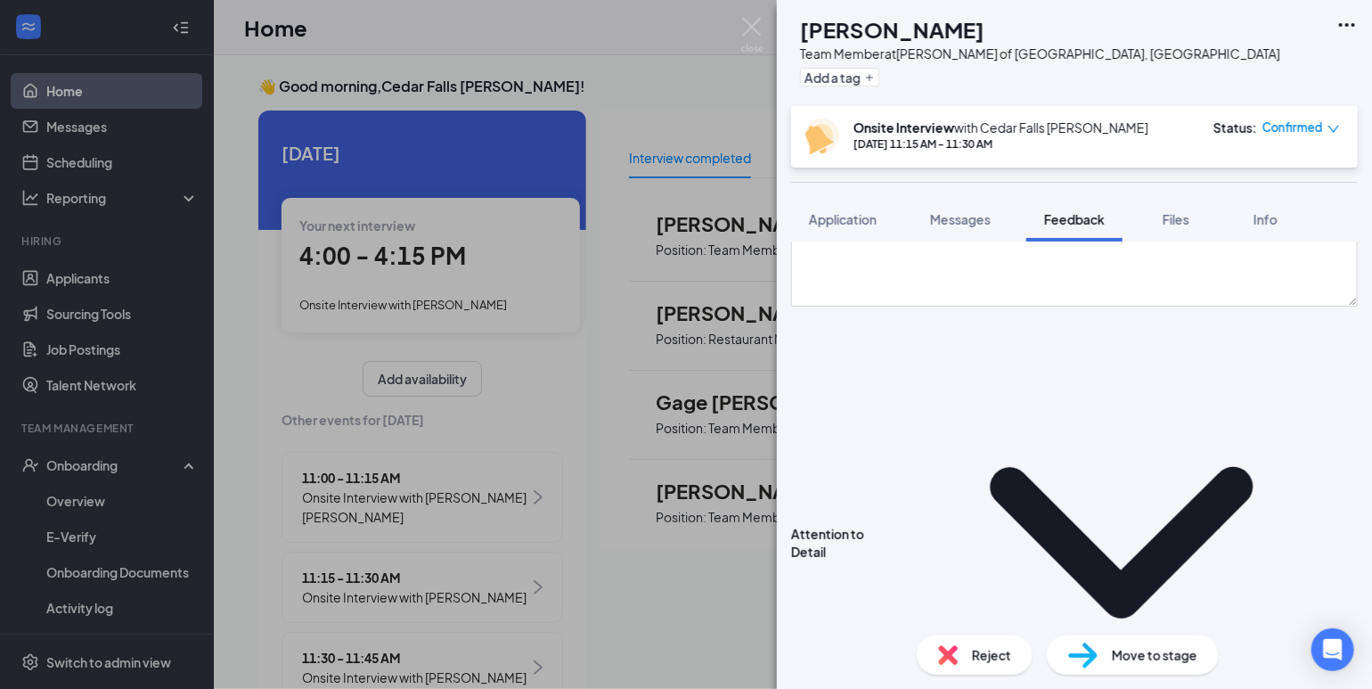
radio input "false"
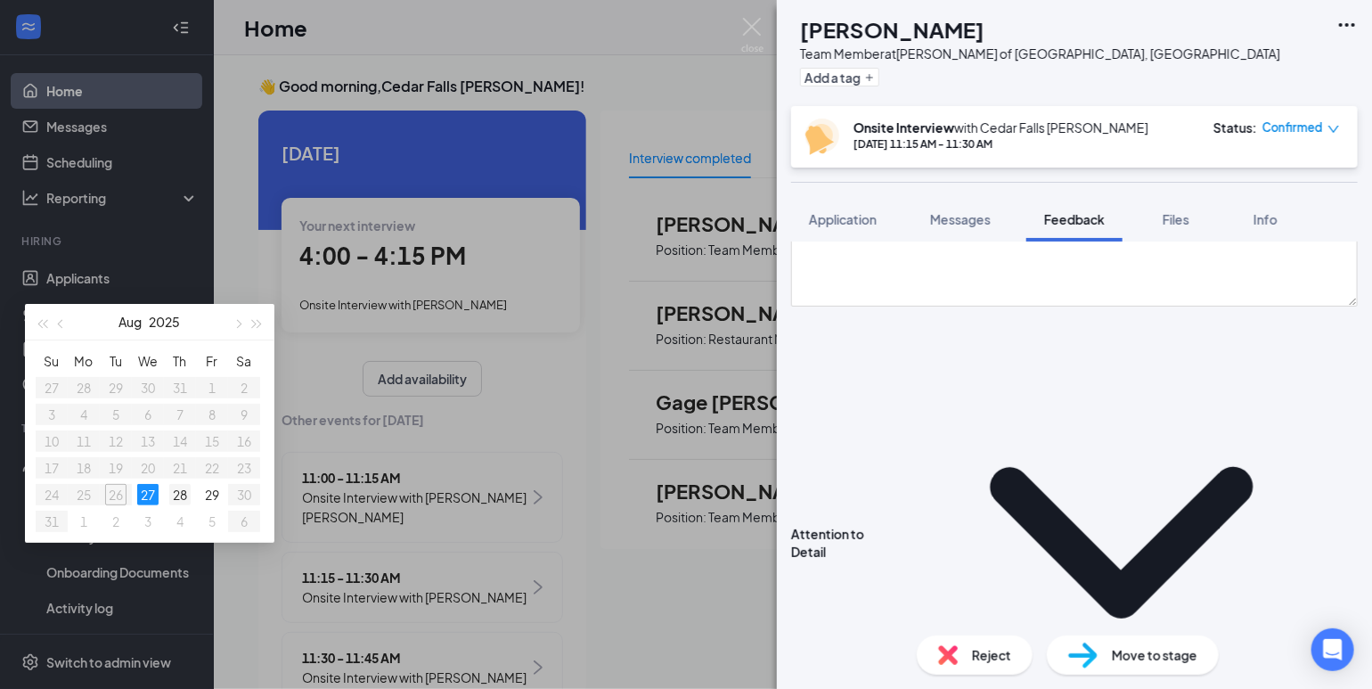
click at [191, 505] on div "28" at bounding box center [179, 494] width 21 height 21
type input "[DATE]"
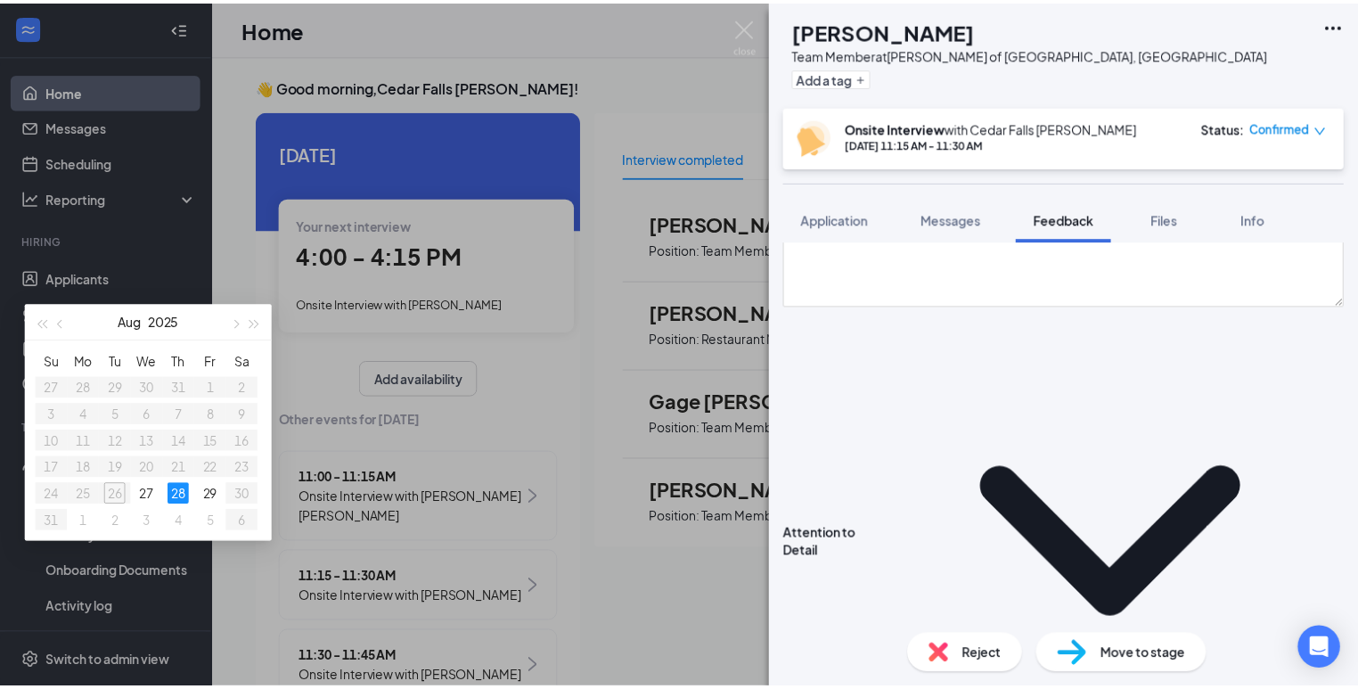
scroll to position [78, 0]
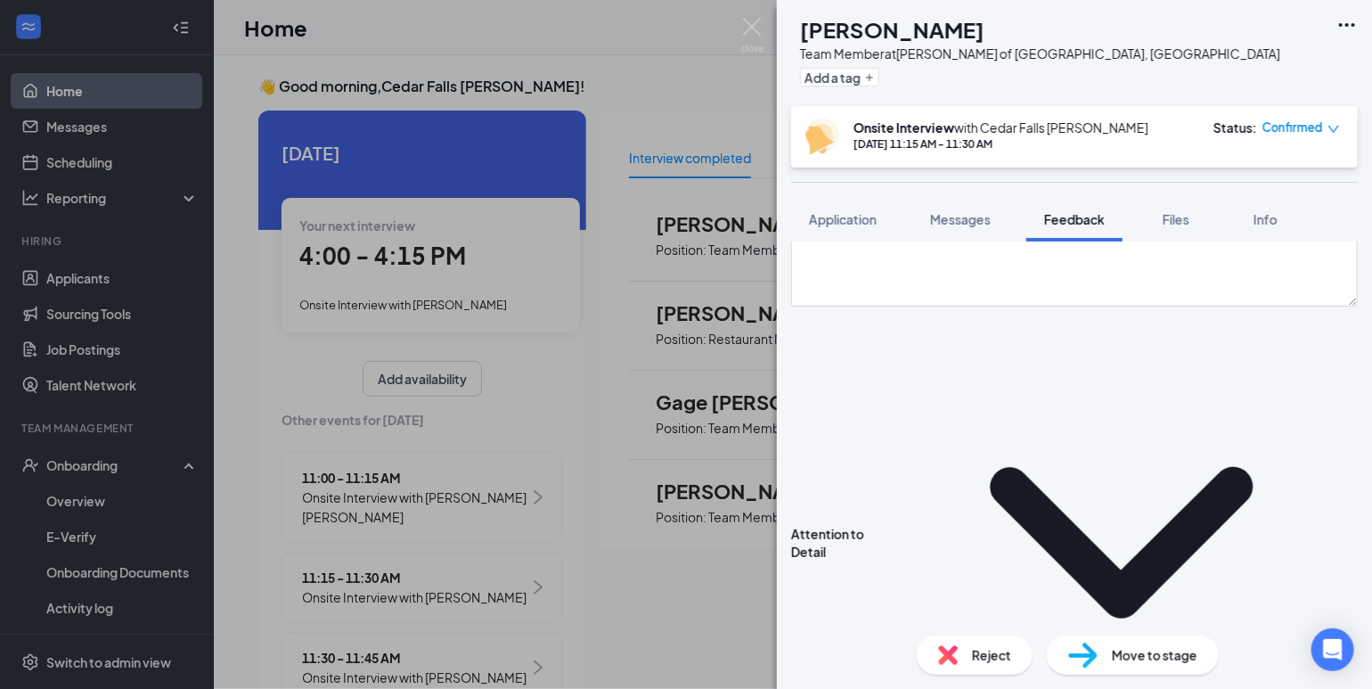
click at [86, 281] on div "[PERSON_NAME] Team Member at [PERSON_NAME] of [GEOGRAPHIC_DATA], [GEOGRAPHIC_DA…" at bounding box center [686, 344] width 1372 height 689
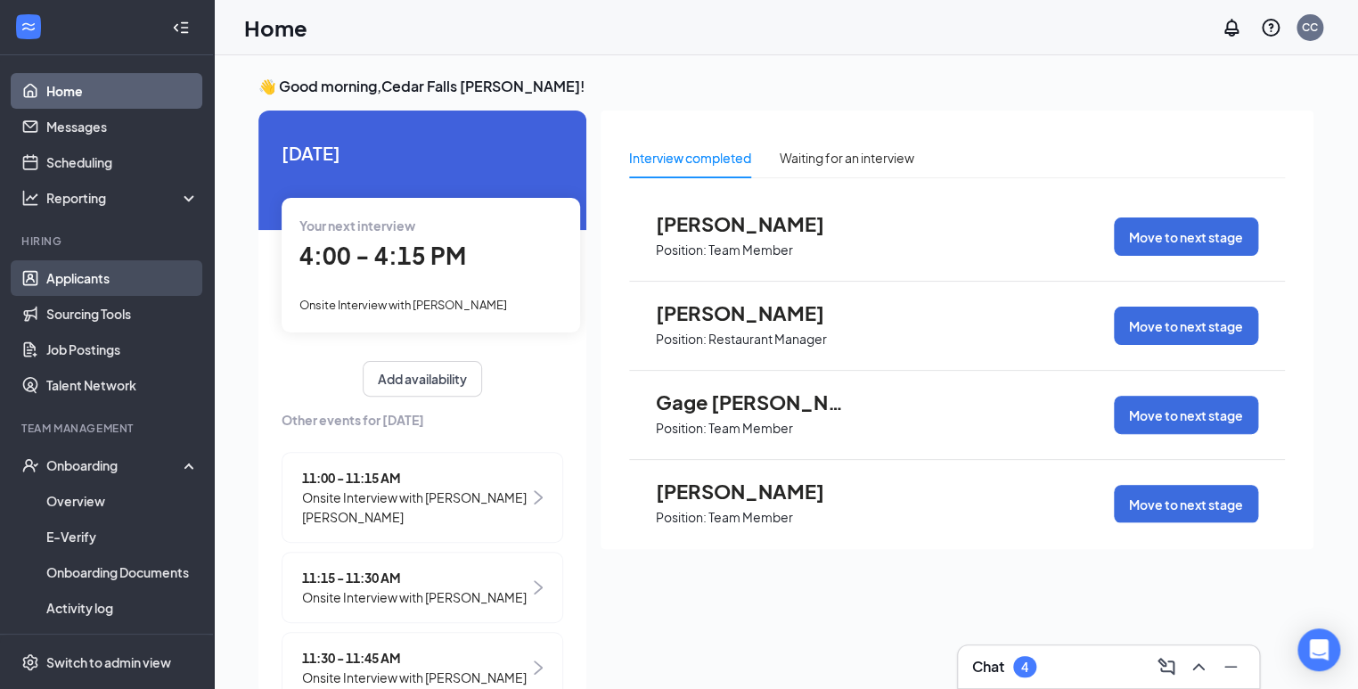
click at [67, 267] on link "Applicants" at bounding box center [122, 278] width 152 height 36
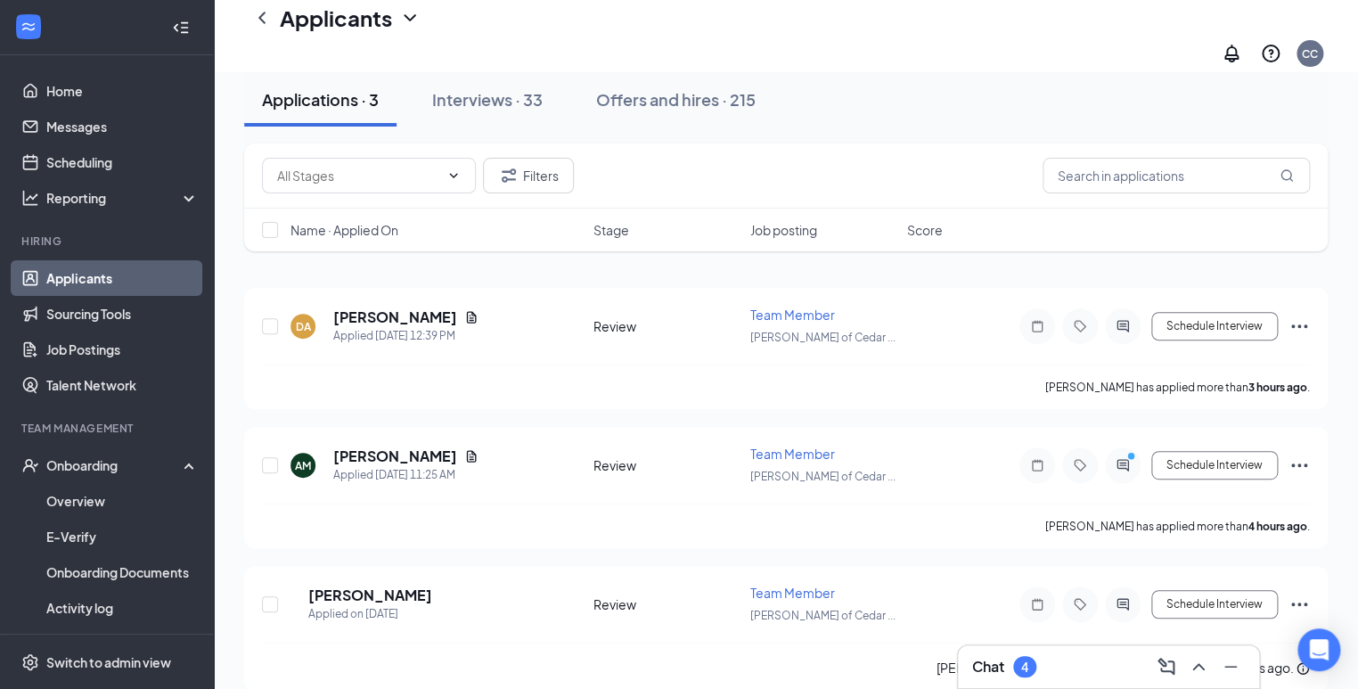
scroll to position [75, 0]
click at [1110, 172] on input "text" at bounding box center [1175, 176] width 267 height 36
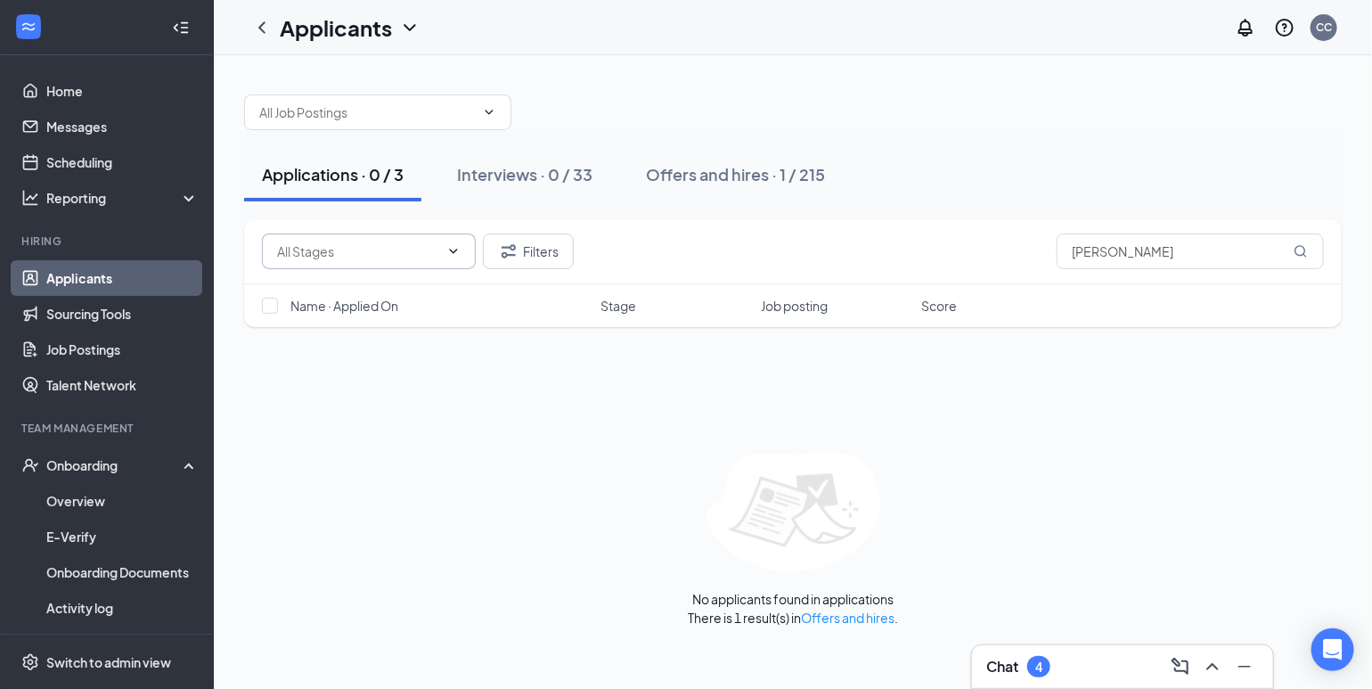
click at [410, 250] on input "text" at bounding box center [358, 251] width 162 height 20
click at [529, 355] on div "Filters [PERSON_NAME] Name · Applied On Stage Job posting Score No applicants f…" at bounding box center [793, 422] width 1098 height 407
click at [1138, 251] on input "[PERSON_NAME]" at bounding box center [1190, 251] width 267 height 36
type input "j"
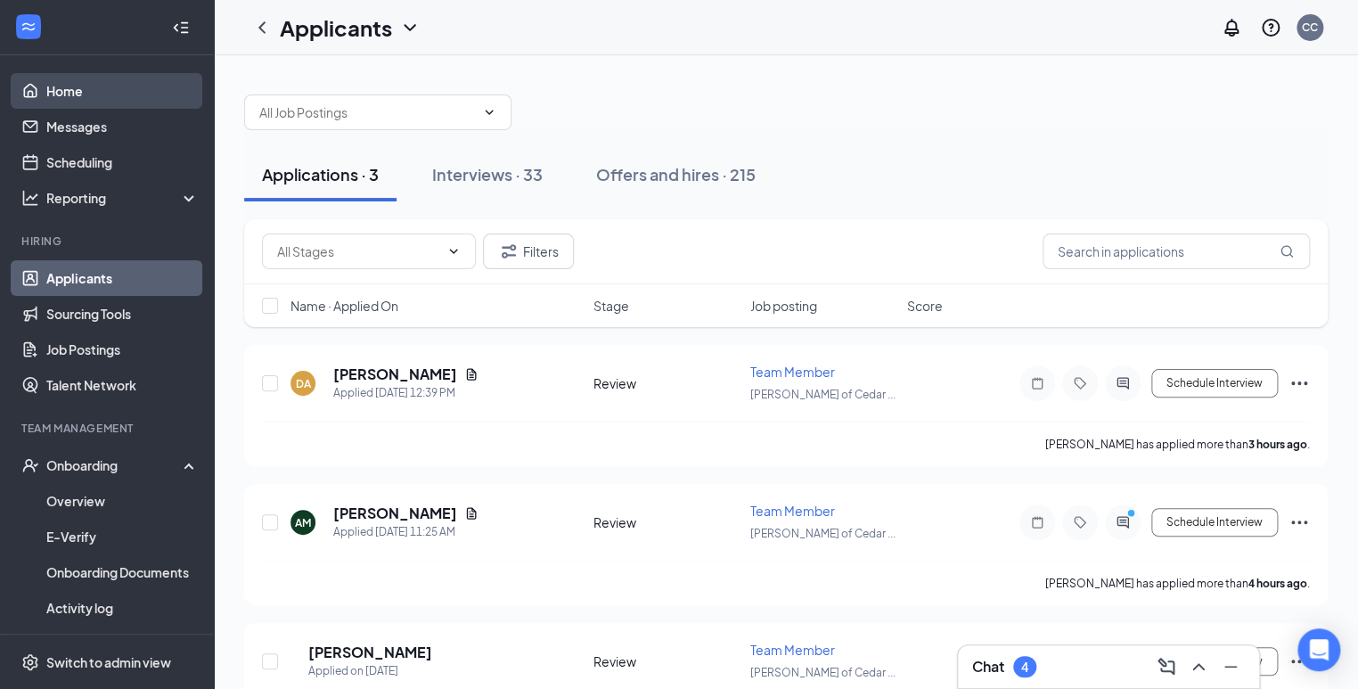
click at [73, 82] on link "Home" at bounding box center [122, 91] width 152 height 36
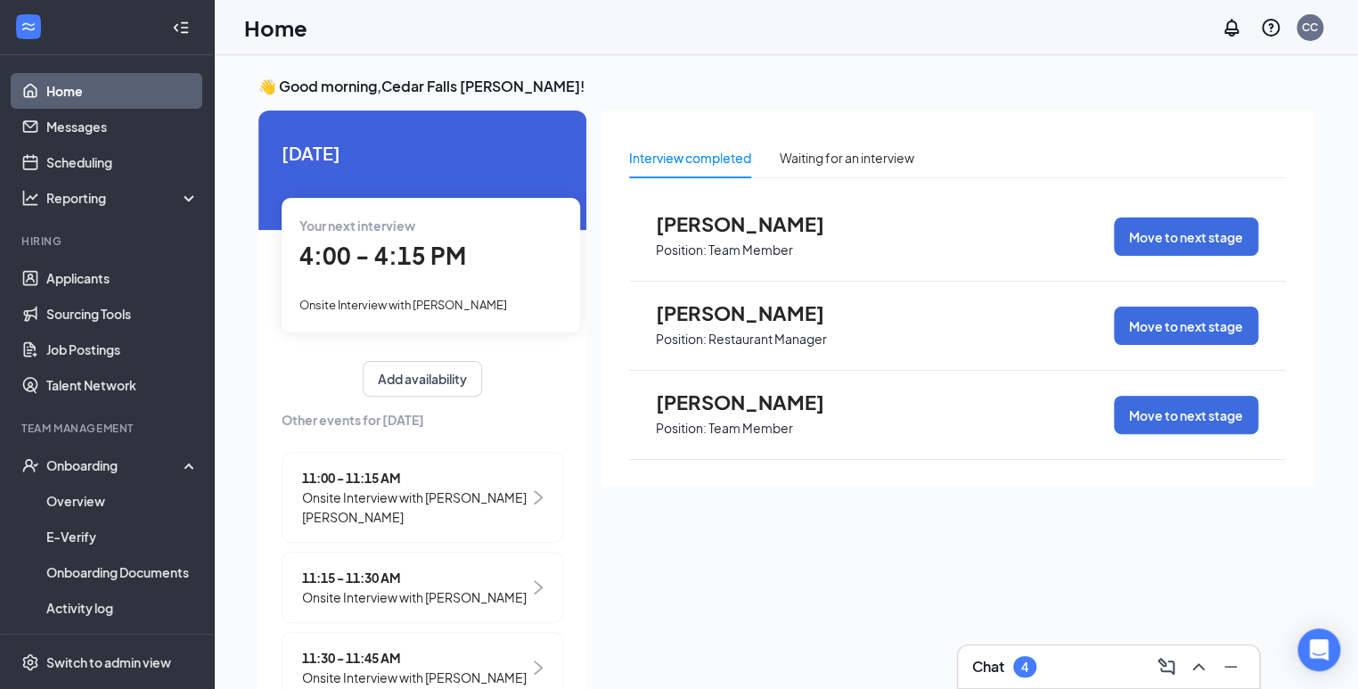
click at [761, 233] on span "[PERSON_NAME]" at bounding box center [754, 223] width 196 height 23
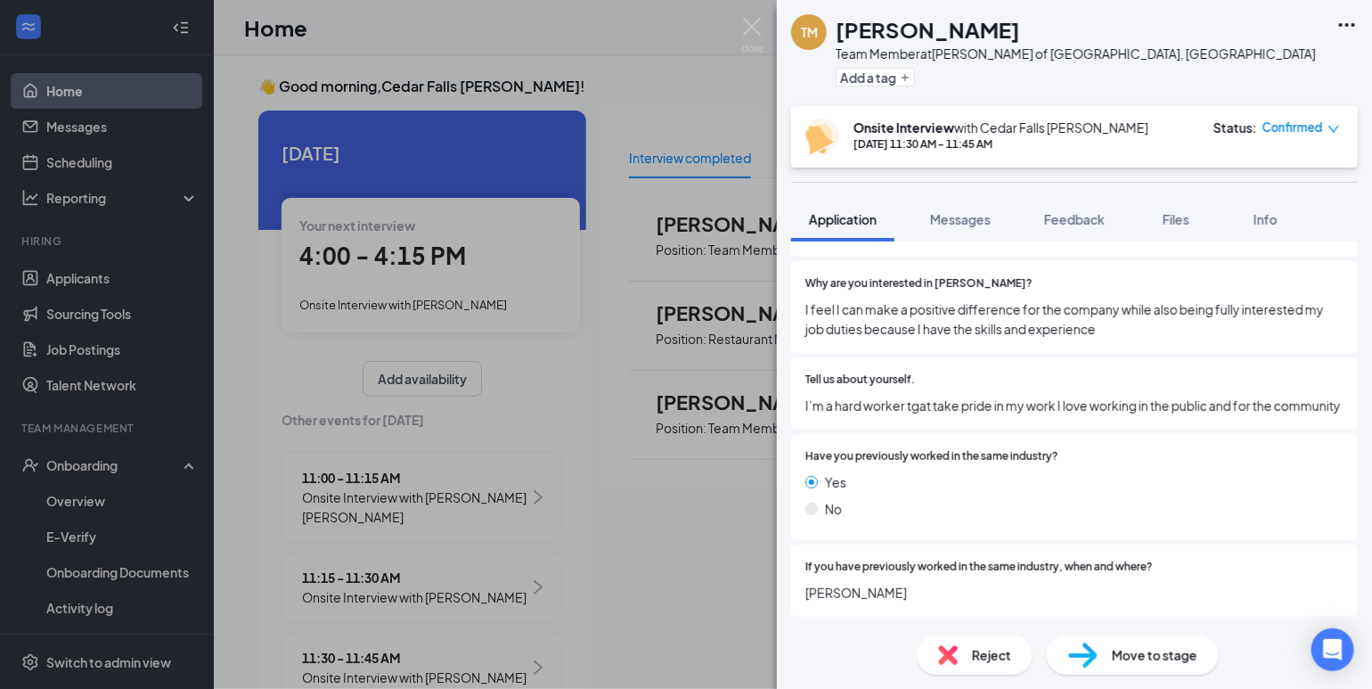
scroll to position [1274, 0]
click at [984, 649] on span "Reject" at bounding box center [991, 655] width 39 height 20
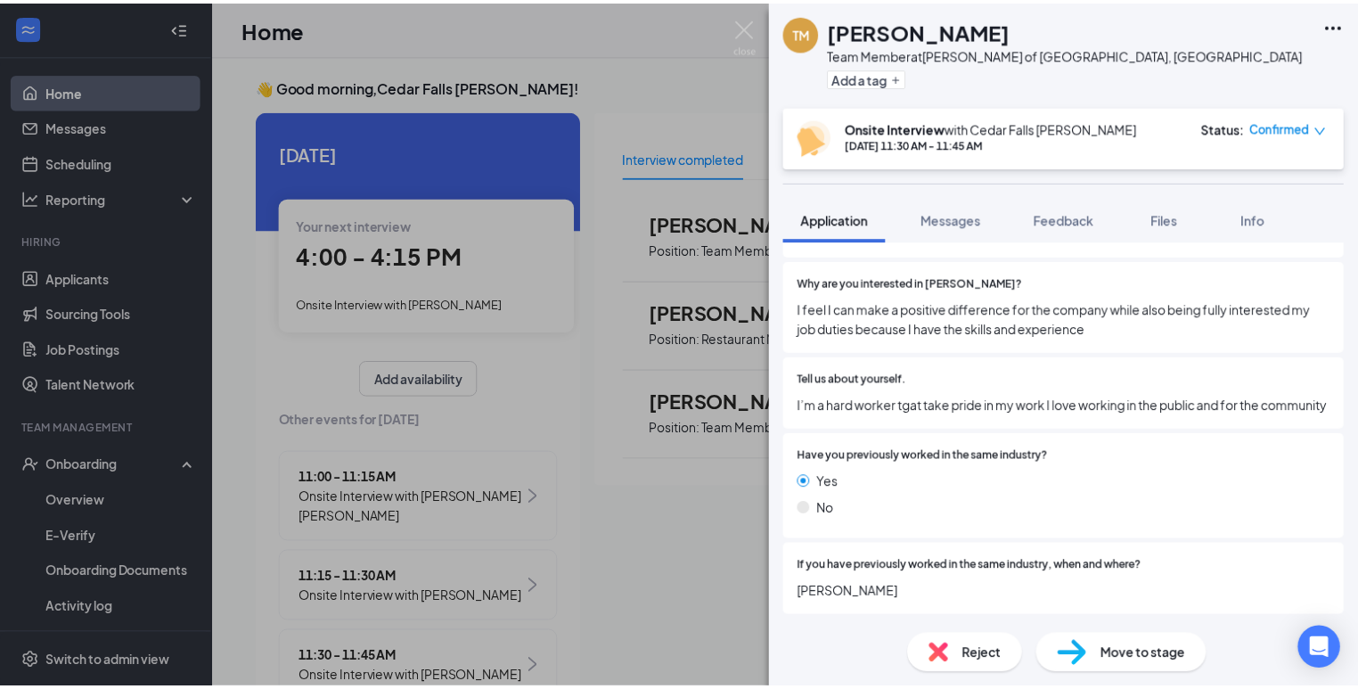
scroll to position [1268, 0]
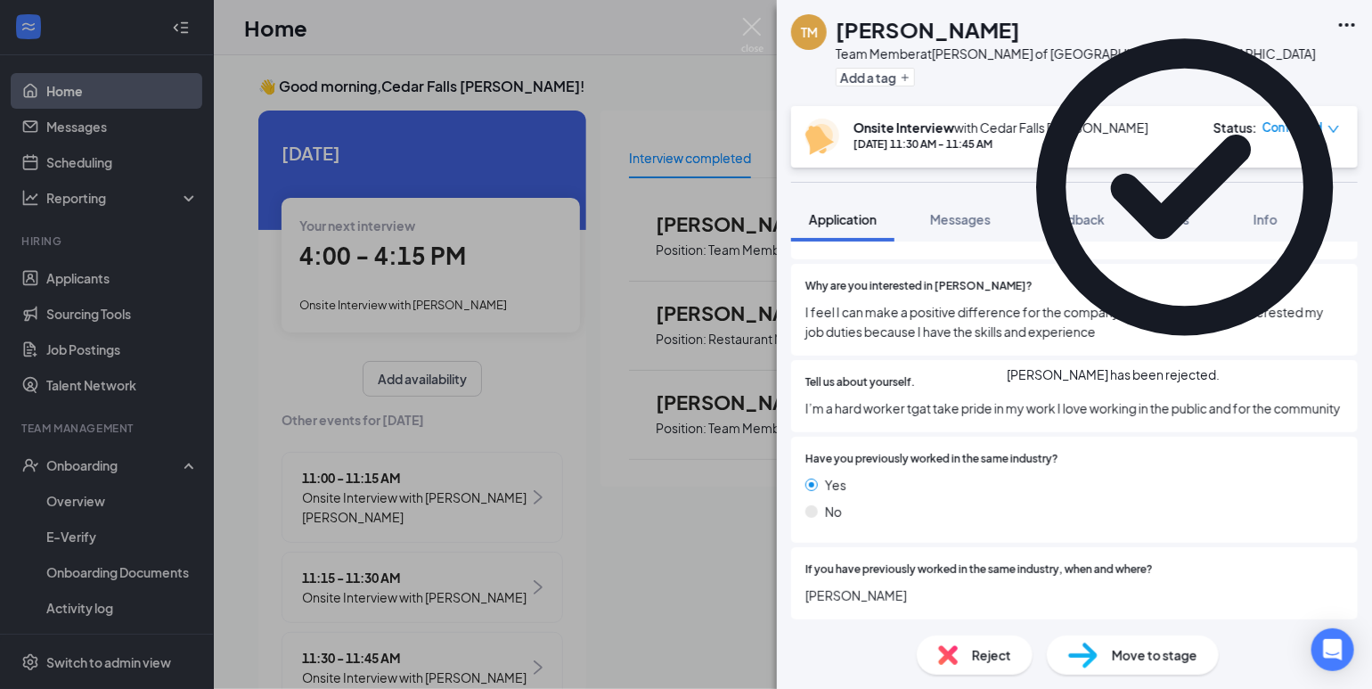
click at [746, 67] on div "TM [PERSON_NAME] Team Member at [PERSON_NAME] of [GEOGRAPHIC_DATA], [GEOGRAPHIC…" at bounding box center [686, 344] width 1372 height 689
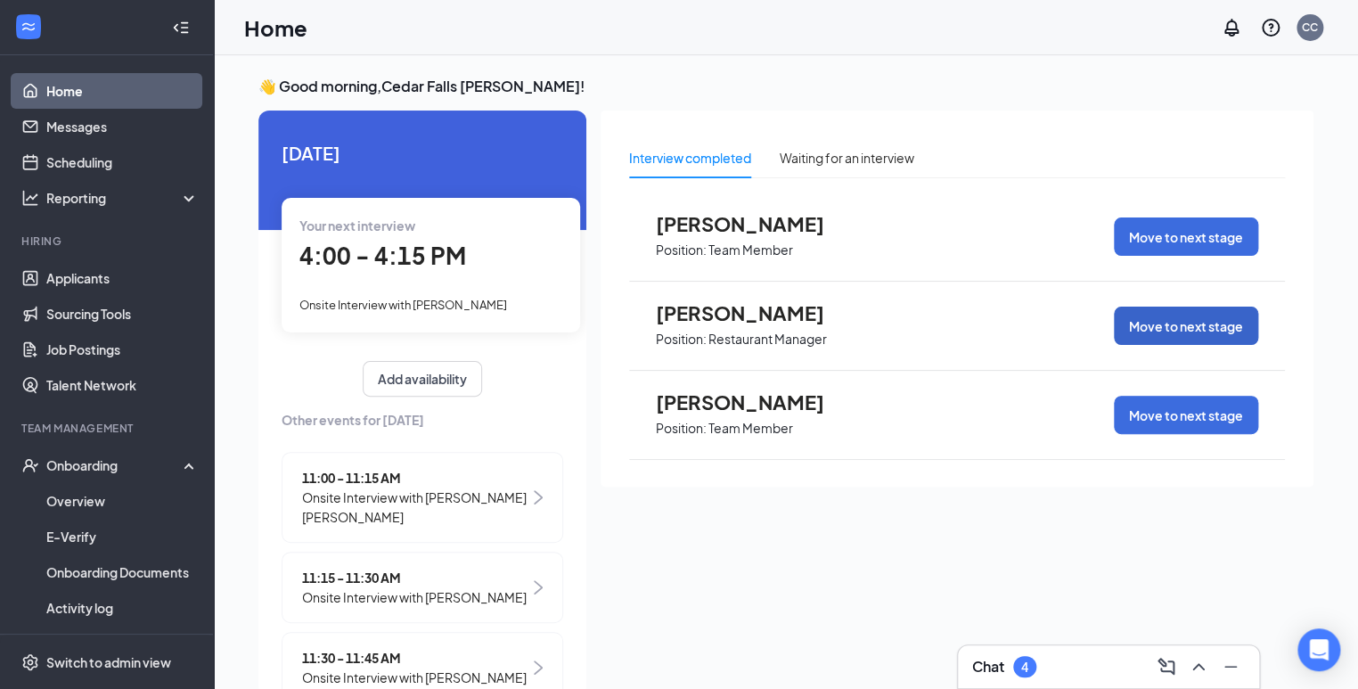
click at [1186, 330] on button "Move to next stage" at bounding box center [1186, 325] width 144 height 38
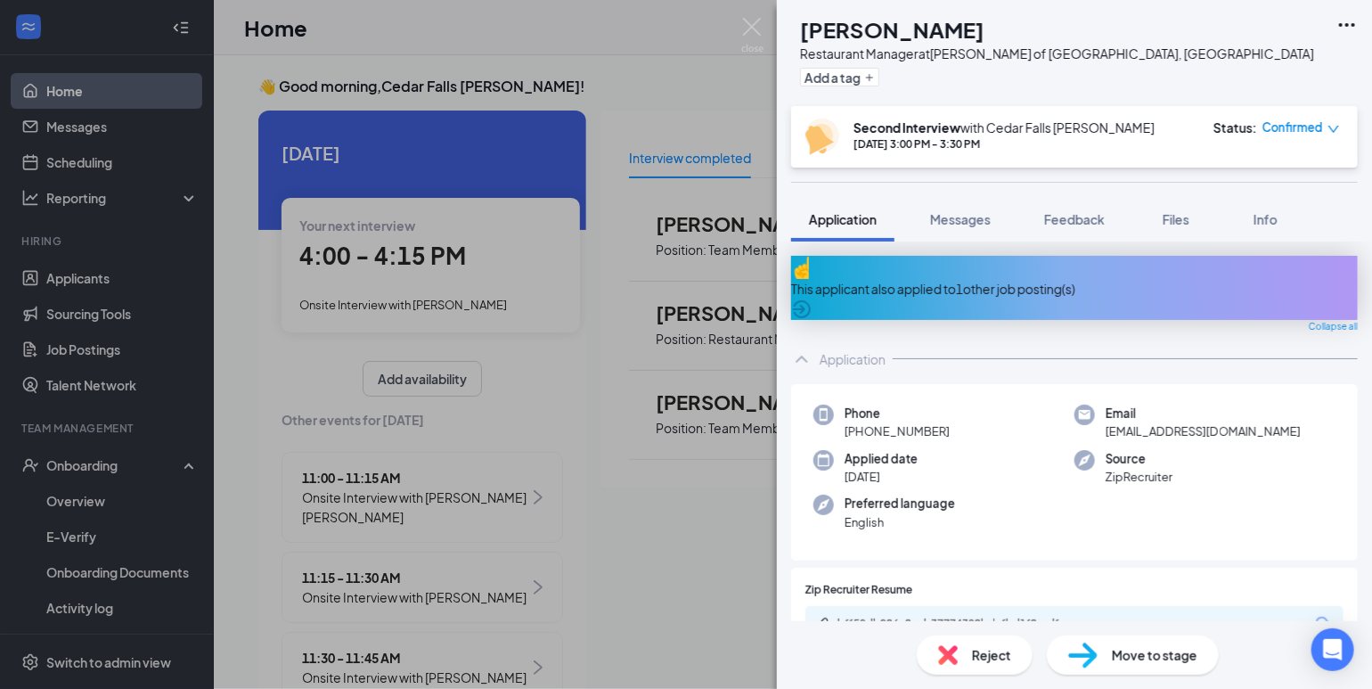
click at [998, 652] on span "Reject" at bounding box center [991, 655] width 39 height 20
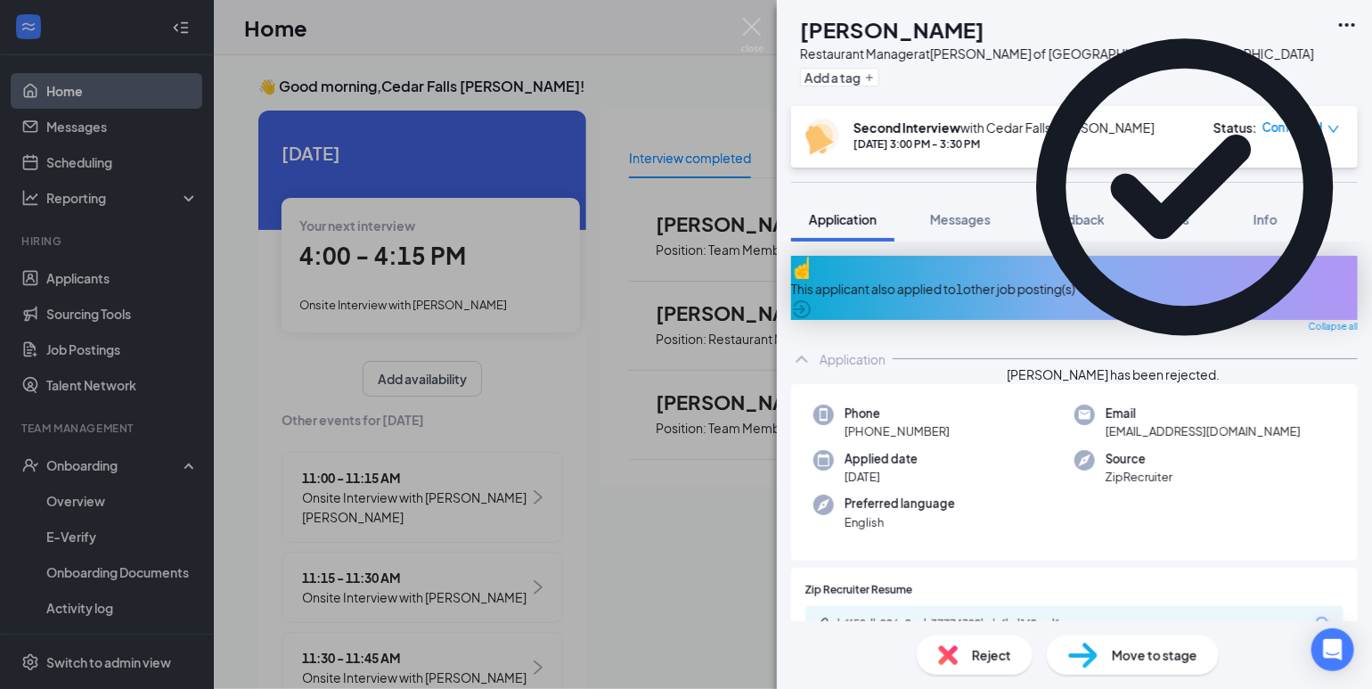
click at [697, 65] on div "JS [PERSON_NAME] Restaurant Manager at [GEOGRAPHIC_DATA][PERSON_NAME] of [GEOGR…" at bounding box center [686, 344] width 1372 height 689
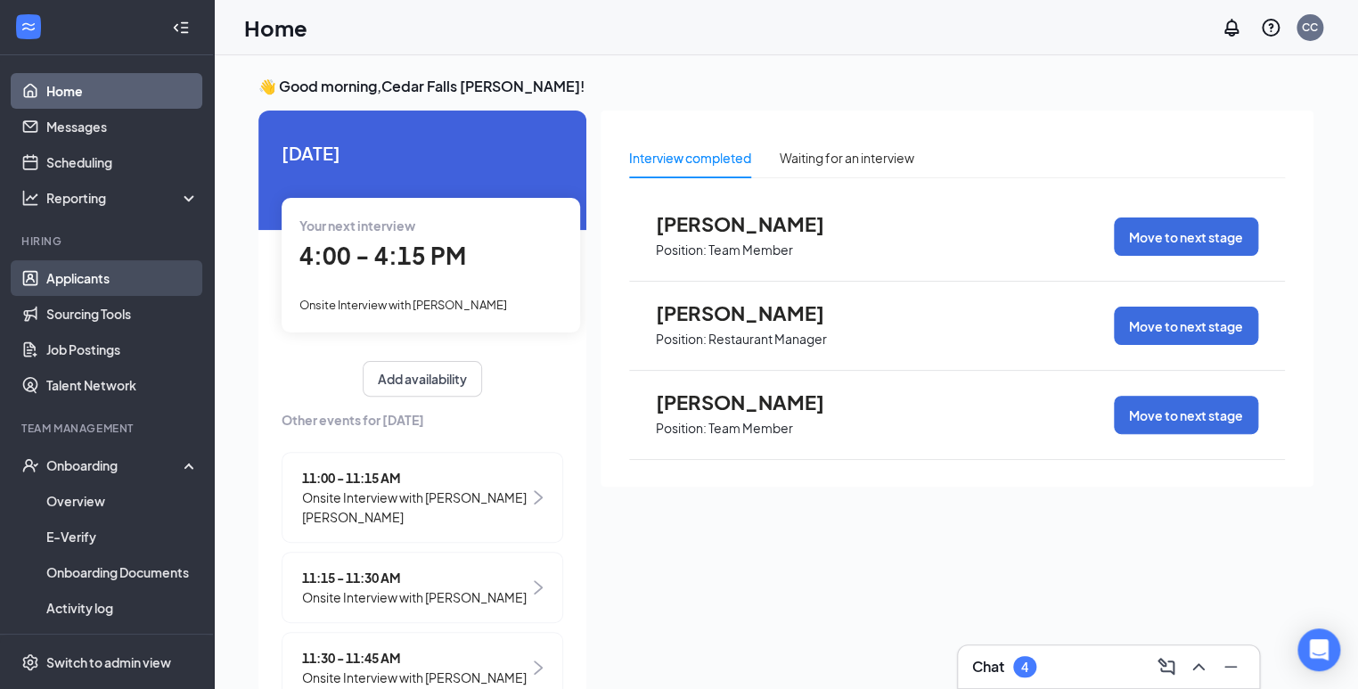
click at [47, 290] on link "Applicants" at bounding box center [122, 278] width 152 height 36
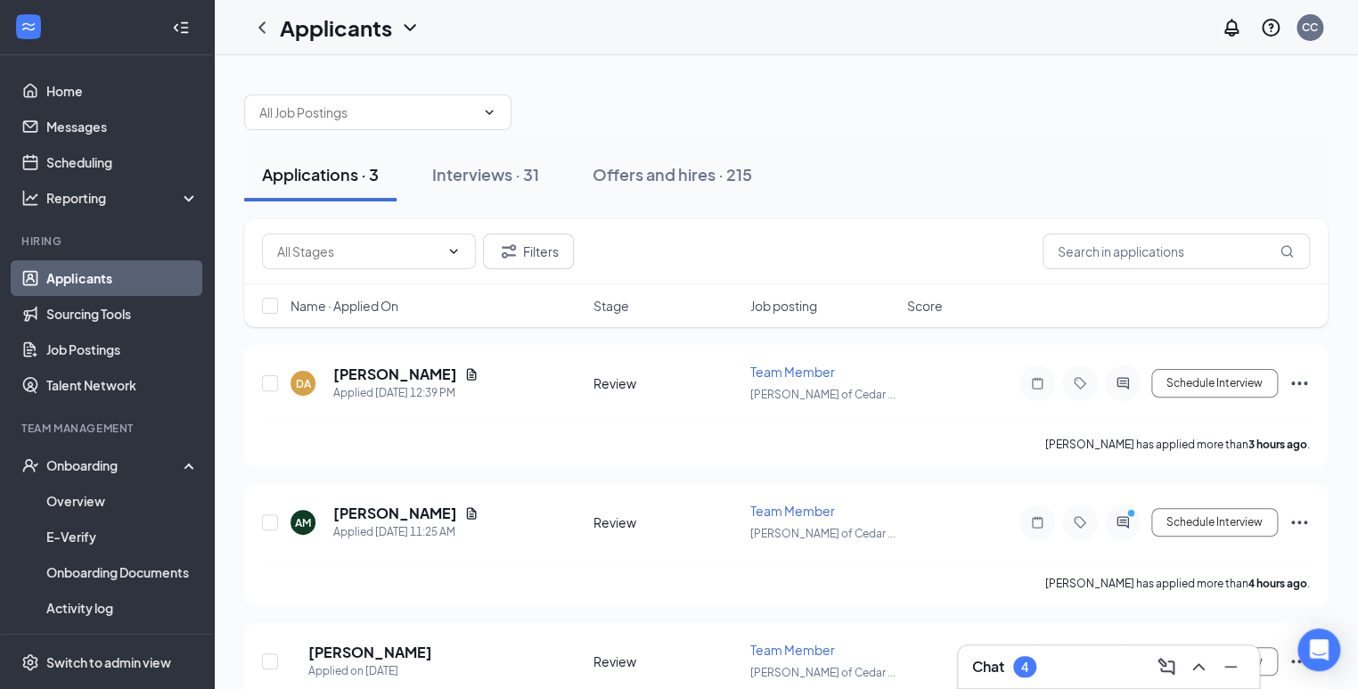
scroll to position [75, 0]
